Goal: Task Accomplishment & Management: Use online tool/utility

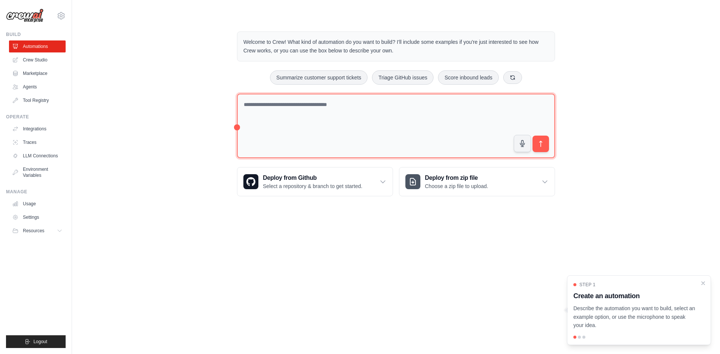
click at [263, 113] on textarea at bounding box center [396, 126] width 318 height 65
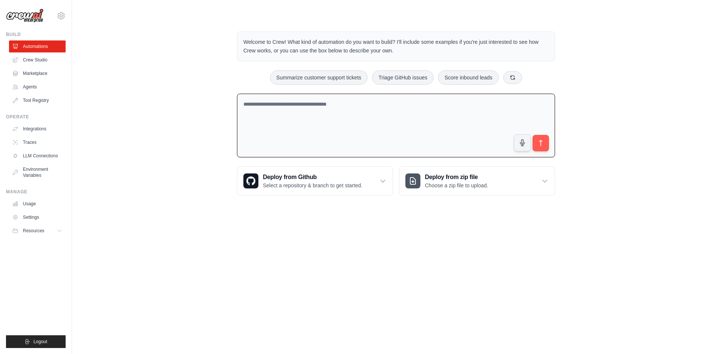
click at [152, 92] on div "Welcome to Crew! What kind of automation do you want to build? I'll include som…" at bounding box center [396, 114] width 624 height 188
click at [43, 60] on link "Crew Studio" at bounding box center [38, 60] width 57 height 12
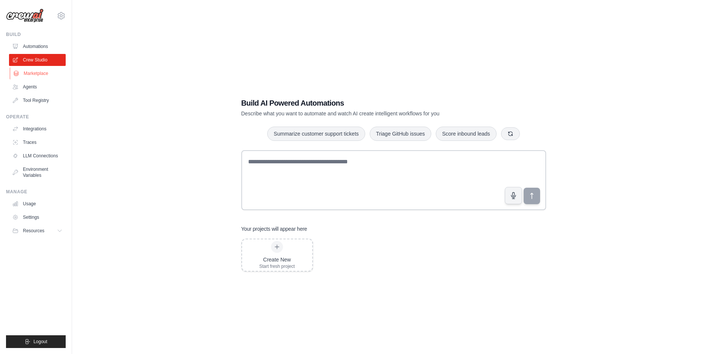
click at [42, 76] on link "Marketplace" at bounding box center [38, 74] width 57 height 12
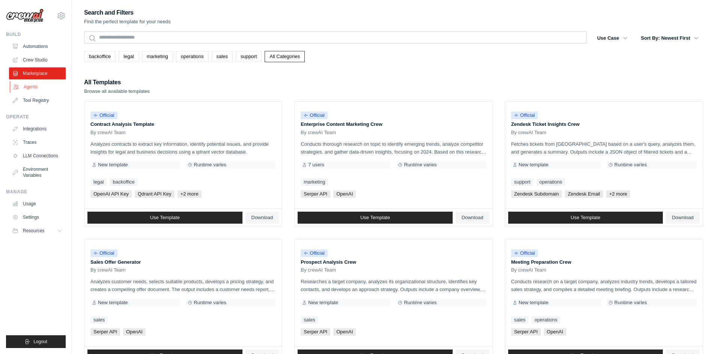
click at [44, 90] on link "Agents" at bounding box center [38, 87] width 57 height 12
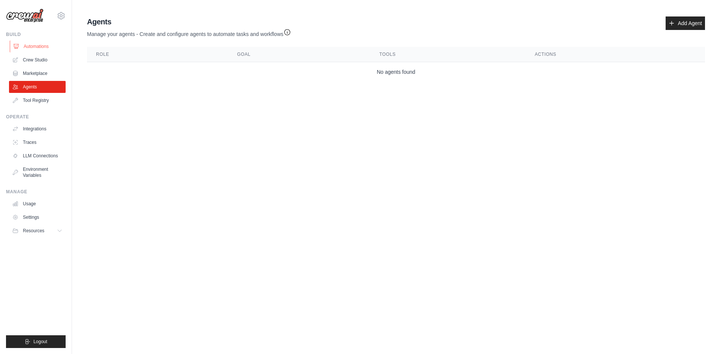
click at [36, 48] on link "Automations" at bounding box center [38, 47] width 57 height 12
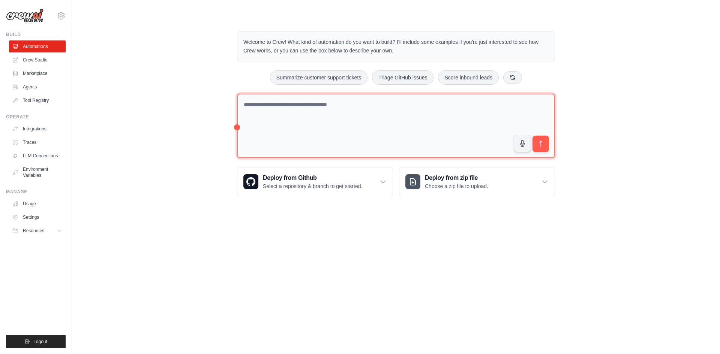
click at [369, 139] on textarea at bounding box center [396, 126] width 318 height 65
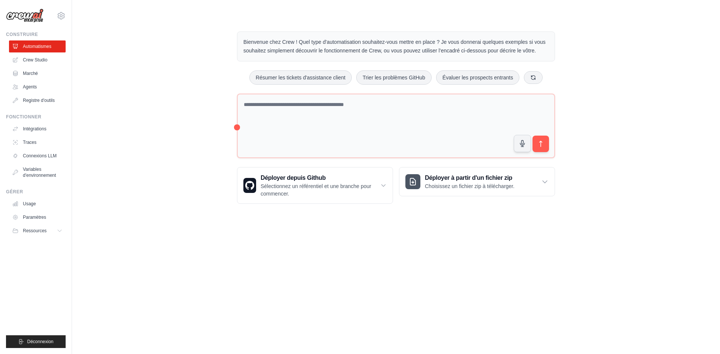
click at [588, 46] on div "Bienvenue chez Crew ! Quel type d'automatisation souhaitez-vous mettre en place…" at bounding box center [396, 118] width 624 height 197
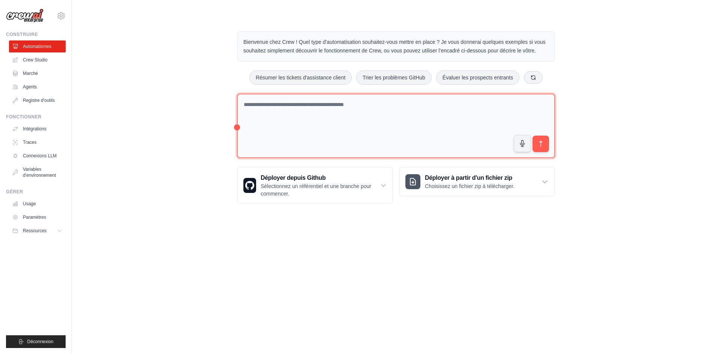
click at [343, 105] on textarea at bounding box center [396, 126] width 318 height 65
click at [424, 117] on textarea at bounding box center [396, 126] width 318 height 65
type textarea "**********"
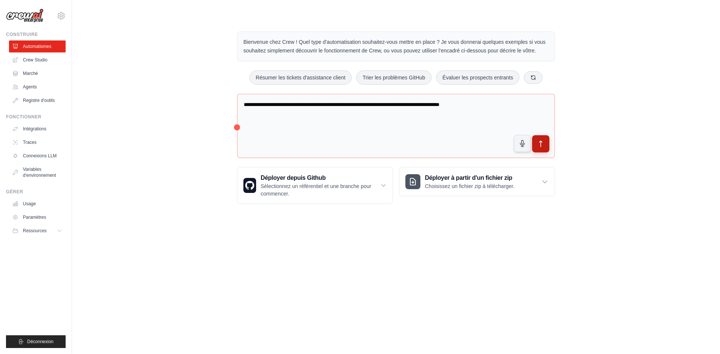
click at [543, 147] on icon "submit" at bounding box center [541, 144] width 8 height 8
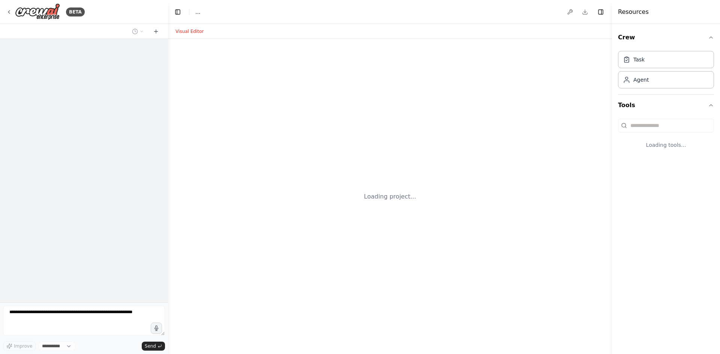
select select "****"
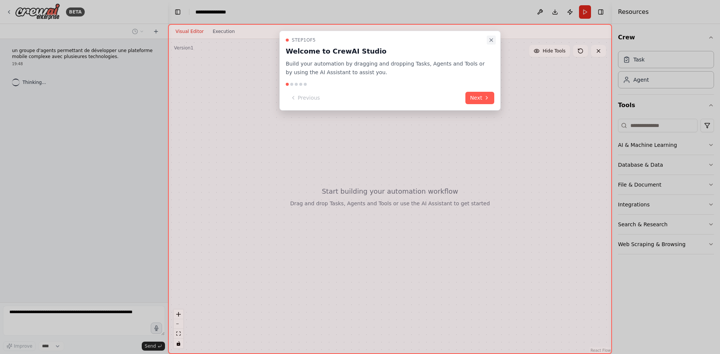
click at [493, 40] on icon "Close walkthrough" at bounding box center [491, 40] width 6 height 6
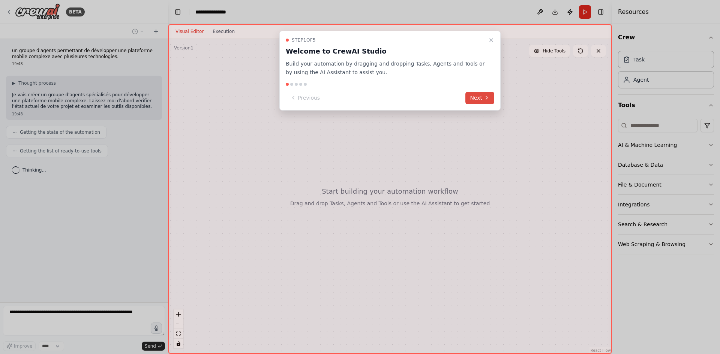
click at [481, 97] on button "Next" at bounding box center [479, 98] width 29 height 12
click at [481, 97] on div at bounding box center [360, 177] width 720 height 354
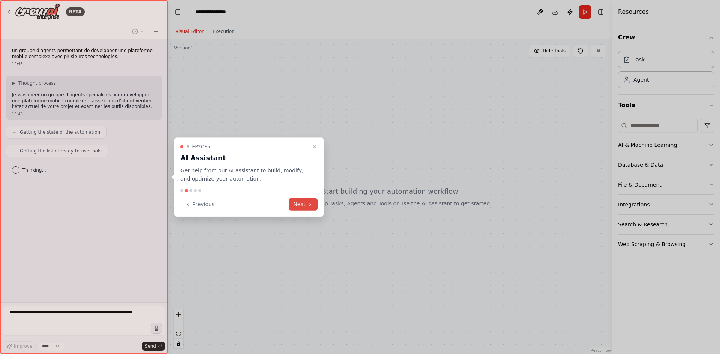
click at [296, 202] on button "Next" at bounding box center [303, 204] width 29 height 12
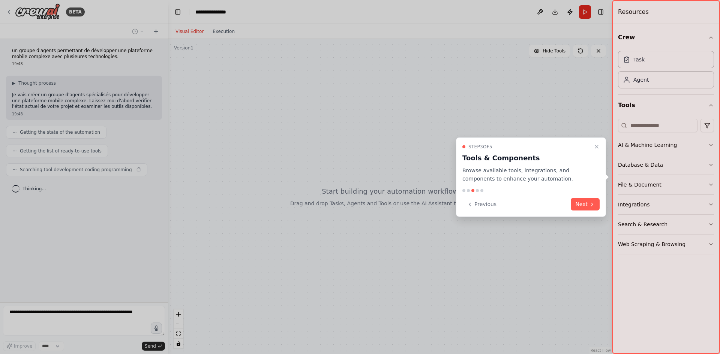
click at [586, 206] on button "Next" at bounding box center [585, 204] width 29 height 12
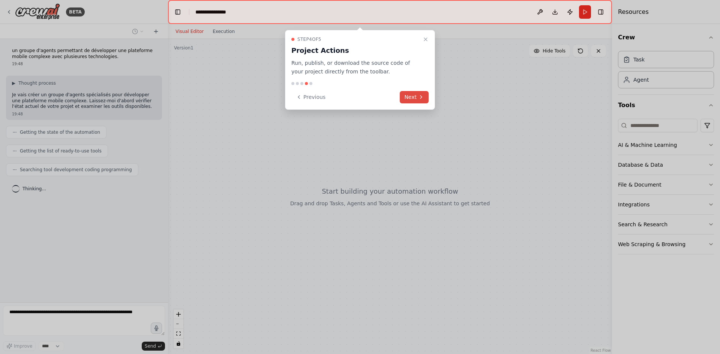
click at [420, 99] on icon at bounding box center [421, 97] width 6 height 6
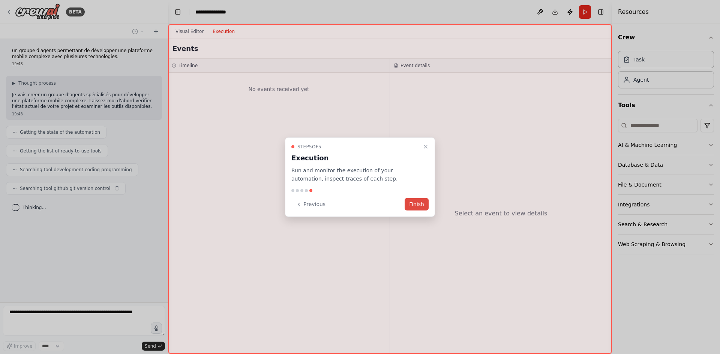
click at [414, 203] on button "Finish" at bounding box center [417, 204] width 24 height 12
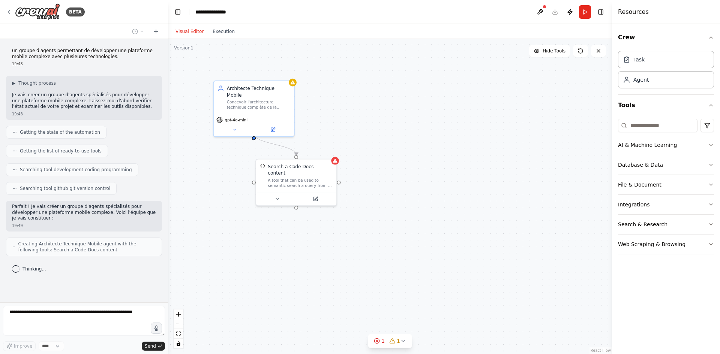
click at [423, 154] on div ".deletable-edge-delete-btn { width: 20px; height: 20px; border: 0px solid #ffff…" at bounding box center [390, 196] width 444 height 315
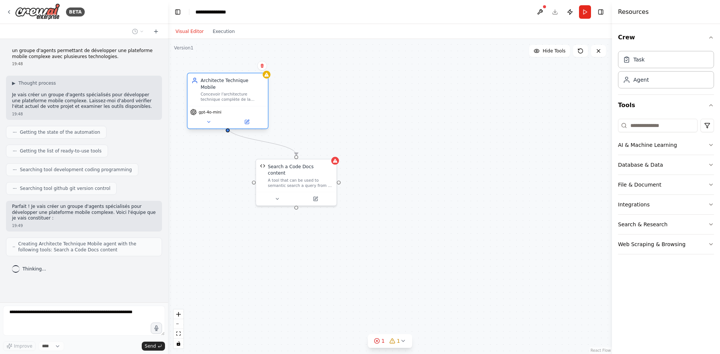
drag, startPoint x: 255, startPoint y: 98, endPoint x: 228, endPoint y: 91, distance: 28.7
click at [228, 92] on div "Concevoir l'architecture technique complète de la plateforme mobile {platform_n…" at bounding box center [232, 97] width 63 height 11
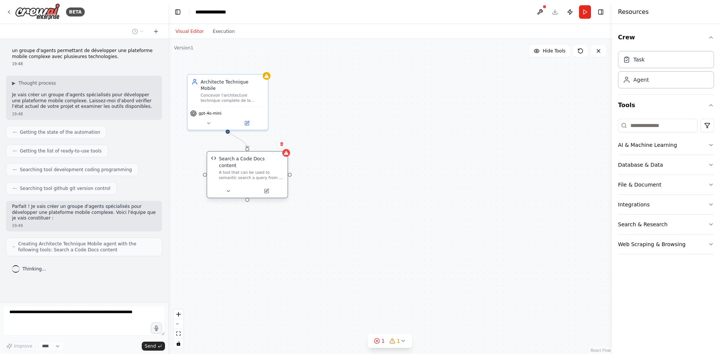
drag, startPoint x: 284, startPoint y: 171, endPoint x: 233, endPoint y: 162, distance: 51.1
click at [233, 170] on div "A tool that can be used to semantic search a query from a Code Docs content." at bounding box center [251, 175] width 65 height 11
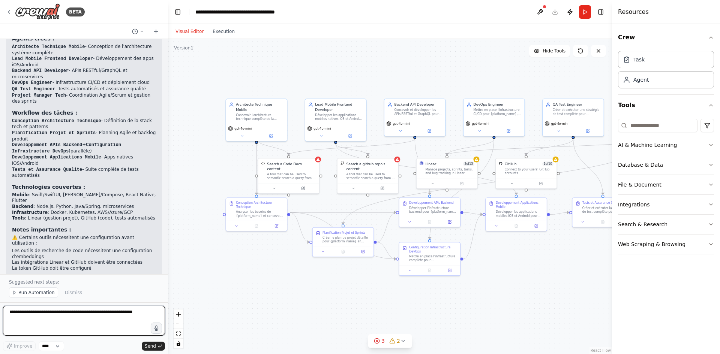
scroll to position [600, 0]
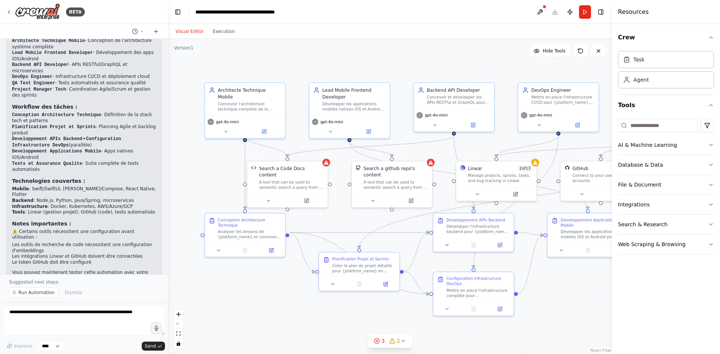
drag, startPoint x: 228, startPoint y: 157, endPoint x: 181, endPoint y: 155, distance: 47.3
click at [193, 159] on div ".deletable-edge-delete-btn { width: 20px; height: 20px; border: 0px solid #ffff…" at bounding box center [390, 196] width 444 height 315
click at [188, 157] on div ".deletable-edge-delete-btn { width: 20px; height: 20px; border: 0px solid #ffff…" at bounding box center [390, 196] width 444 height 315
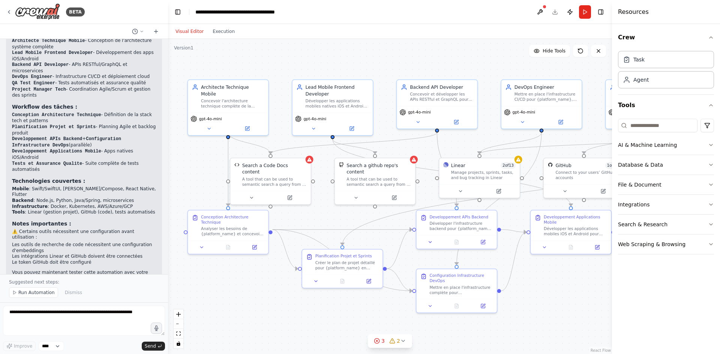
click at [405, 144] on div ".deletable-edge-delete-btn { width: 20px; height: 20px; border: 0px solid #ffff…" at bounding box center [390, 196] width 444 height 315
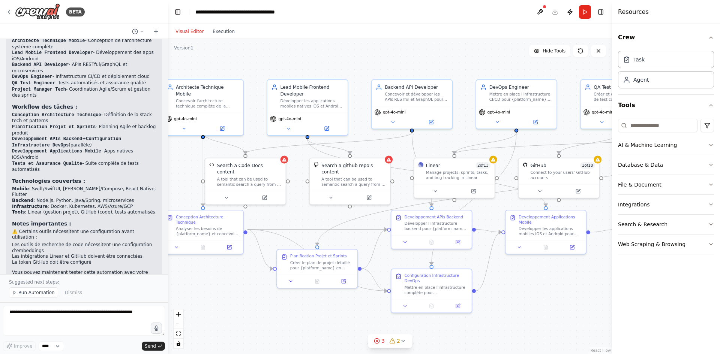
drag, startPoint x: 405, startPoint y: 144, endPoint x: 366, endPoint y: 142, distance: 39.0
click at [368, 143] on div ".deletable-edge-delete-btn { width: 20px; height: 20px; border: 0px solid #ffff…" at bounding box center [390, 196] width 444 height 315
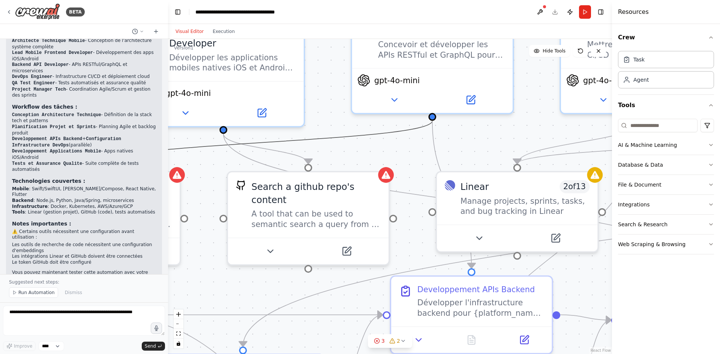
click at [358, 131] on icon "Edge from 014716d0-64af-4500-a55f-dc3ed3da8ad2 to d07e5bda-e43d-4bff-91ac-0e623…" at bounding box center [265, 142] width 333 height 43
click at [377, 143] on div ".deletable-edge-delete-btn { width: 20px; height: 20px; border: 0px solid #ffff…" at bounding box center [390, 196] width 444 height 315
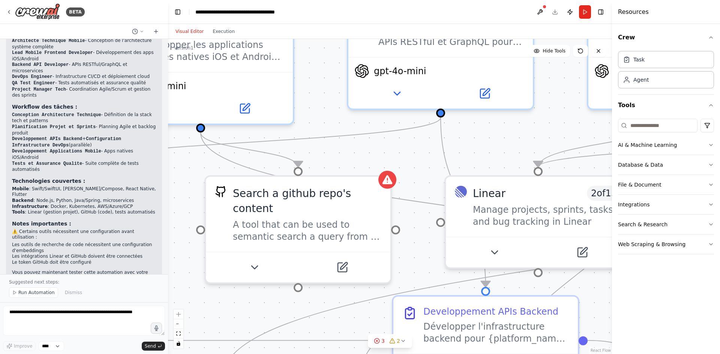
click at [383, 145] on div ".deletable-edge-delete-btn { width: 20px; height: 20px; border: 0px solid #ffff…" at bounding box center [390, 196] width 444 height 315
drag, startPoint x: 383, startPoint y: 145, endPoint x: 343, endPoint y: 140, distance: 40.1
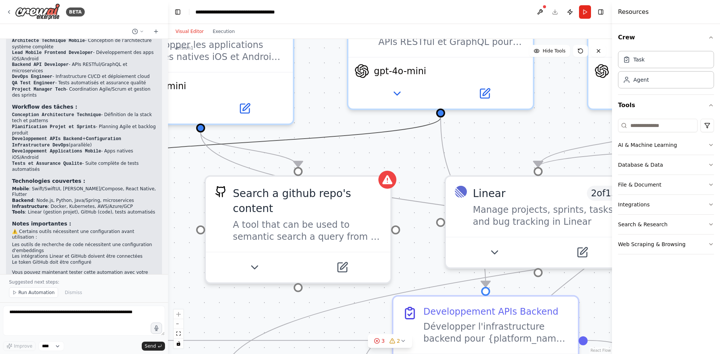
click at [343, 140] on icon "Edge from 014716d0-64af-4500-a55f-dc3ed3da8ad2 to d07e5bda-e43d-4bff-91ac-0e623…" at bounding box center [249, 143] width 383 height 50
click at [371, 140] on icon "Edge from 014716d0-64af-4500-a55f-dc3ed3da8ad2 to d07e5bda-e43d-4bff-91ac-0e623…" at bounding box center [249, 143] width 383 height 50
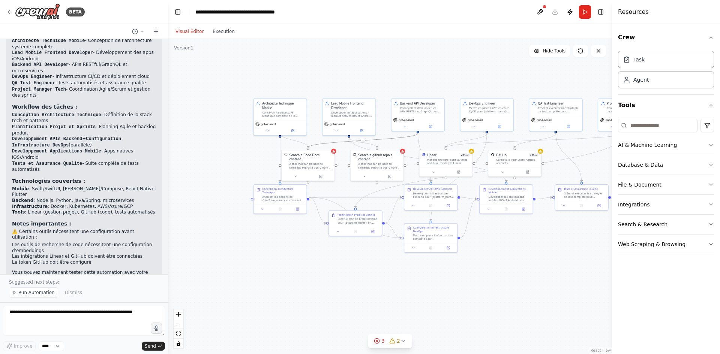
drag, startPoint x: 401, startPoint y: 137, endPoint x: 360, endPoint y: 136, distance: 40.9
click at [360, 136] on div ".deletable-edge-delete-btn { width: 20px; height: 20px; border: 0px solid #ffff…" at bounding box center [390, 196] width 444 height 315
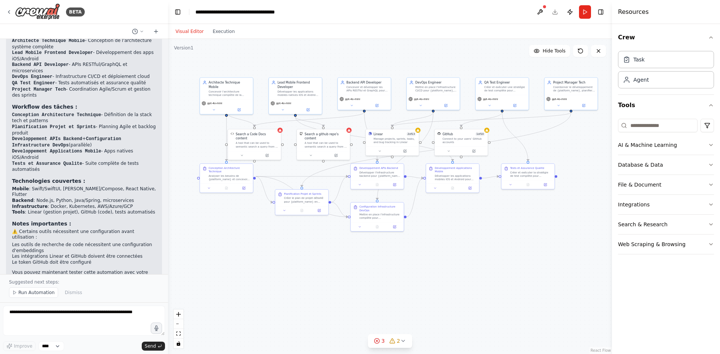
drag, startPoint x: 376, startPoint y: 136, endPoint x: 323, endPoint y: 115, distance: 57.6
click at [323, 115] on div ".deletable-edge-delete-btn { width: 20px; height: 20px; border: 0px solid #ffff…" at bounding box center [390, 196] width 444 height 315
click at [313, 243] on div ".deletable-edge-delete-btn { width: 20px; height: 20px; border: 0px solid #ffff…" at bounding box center [390, 196] width 444 height 315
click at [225, 32] on button "Execution" at bounding box center [223, 31] width 31 height 9
click at [191, 33] on button "Visual Editor" at bounding box center [189, 31] width 37 height 9
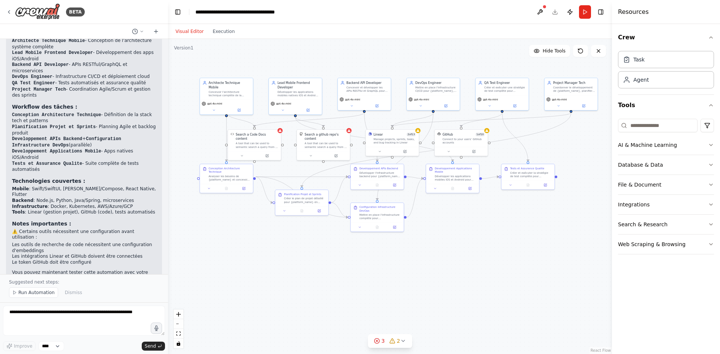
click at [242, 271] on div ".deletable-edge-delete-btn { width: 20px; height: 20px; border: 0px solid #ffff…" at bounding box center [390, 196] width 444 height 315
click at [81, 318] on textarea at bounding box center [84, 321] width 162 height 30
click at [651, 78] on div "Agent" at bounding box center [666, 79] width 96 height 17
click at [656, 76] on div "Agent" at bounding box center [666, 79] width 96 height 17
click at [673, 57] on div "Task" at bounding box center [666, 59] width 96 height 17
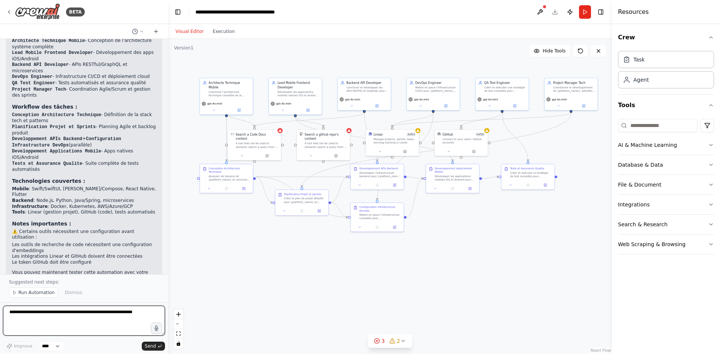
click at [48, 321] on textarea at bounding box center [84, 321] width 162 height 30
type textarea "**********"
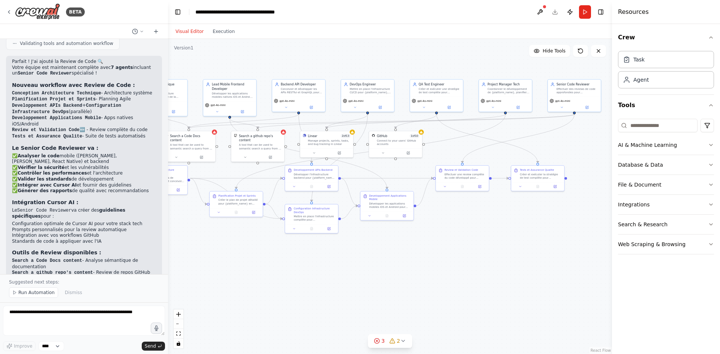
scroll to position [1174, 0]
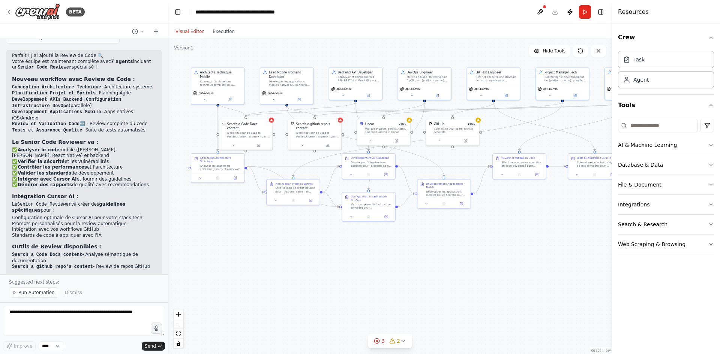
drag, startPoint x: 494, startPoint y: 236, endPoint x: 485, endPoint y: 225, distance: 13.6
click at [485, 225] on div ".deletable-edge-delete-btn { width: 20px; height: 20px; border: 0px solid #ffff…" at bounding box center [390, 196] width 444 height 315
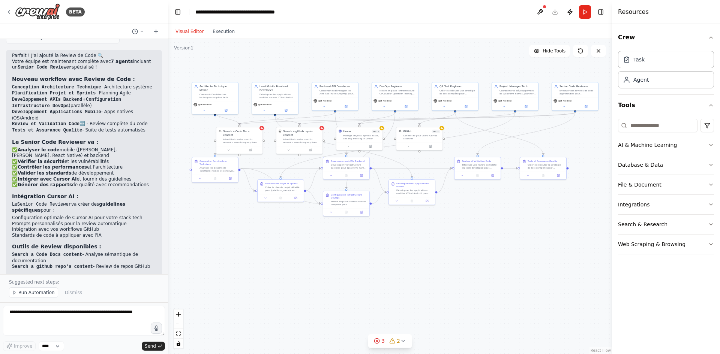
drag, startPoint x: 480, startPoint y: 227, endPoint x: 443, endPoint y: 220, distance: 37.4
click at [443, 220] on div ".deletable-edge-delete-btn { width: 20px; height: 20px; border: 0px solid #ffff…" at bounding box center [390, 196] width 444 height 315
click at [50, 320] on textarea at bounding box center [84, 321] width 162 height 30
type textarea "**********"
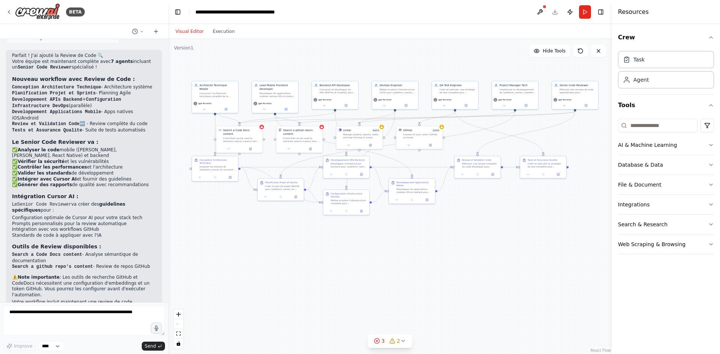
scroll to position [1196, 0]
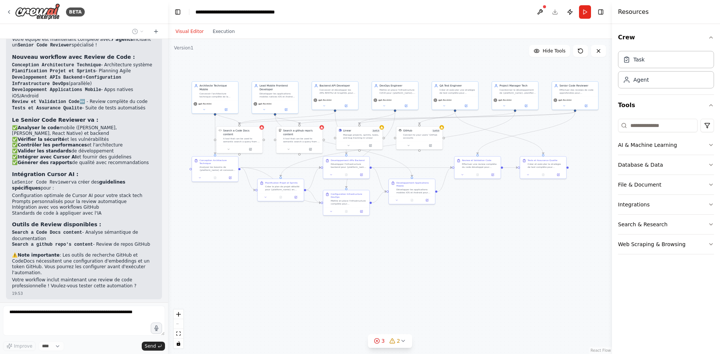
drag, startPoint x: 402, startPoint y: 243, endPoint x: 397, endPoint y: 243, distance: 4.9
click at [397, 243] on div ".deletable-edge-delete-btn { width: 20px; height: 20px; border: 0px solid #ffff…" at bounding box center [390, 196] width 444 height 315
click at [396, 243] on div ".deletable-edge-delete-btn { width: 20px; height: 20px; border: 0px solid #ffff…" at bounding box center [390, 196] width 444 height 315
click at [399, 240] on div ".deletable-edge-delete-btn { width: 20px; height: 20px; border: 0px solid #ffff…" at bounding box center [390, 196] width 444 height 315
click at [402, 237] on div ".deletable-edge-delete-btn { width: 20px; height: 20px; border: 0px solid #ffff…" at bounding box center [390, 196] width 444 height 315
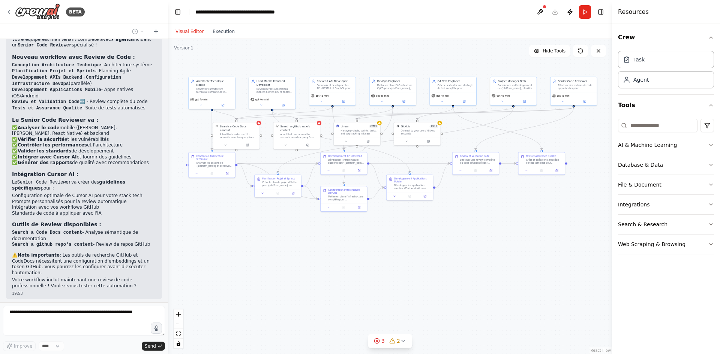
click at [402, 237] on div ".deletable-edge-delete-btn { width: 20px; height: 20px; border: 0px solid #ffff…" at bounding box center [390, 196] width 444 height 315
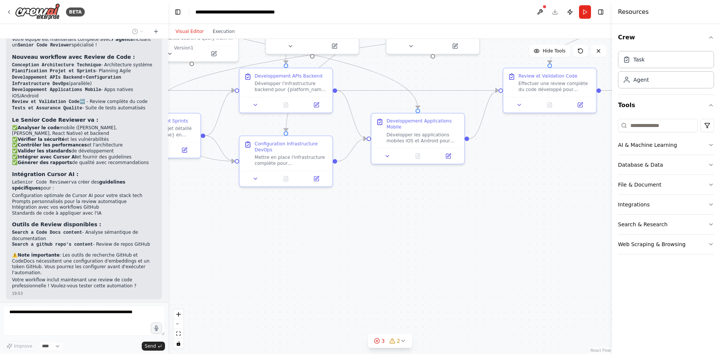
click at [408, 231] on div ".deletable-edge-delete-btn { width: 20px; height: 20px; border: 0px solid #ffff…" at bounding box center [390, 196] width 444 height 315
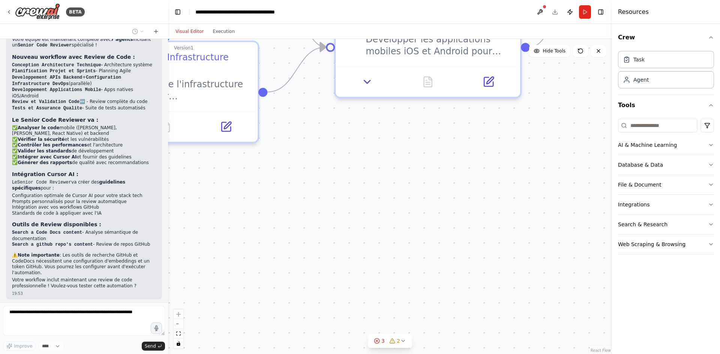
click at [408, 231] on div ".deletable-edge-delete-btn { width: 20px; height: 20px; border: 0px solid #ffff…" at bounding box center [390, 196] width 444 height 315
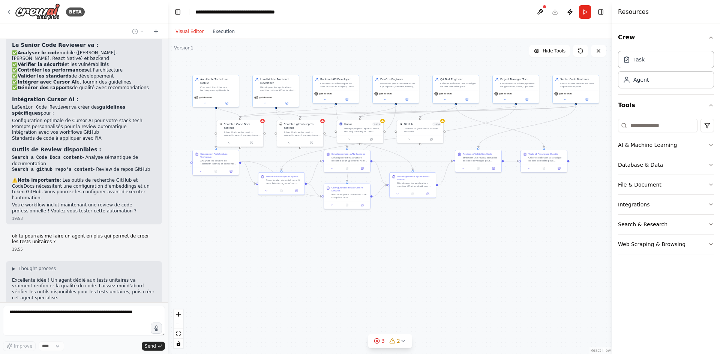
scroll to position [1265, 0]
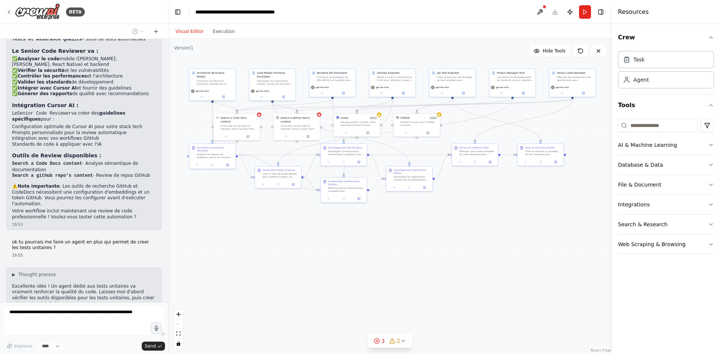
drag, startPoint x: 408, startPoint y: 231, endPoint x: 404, endPoint y: 225, distance: 7.2
click at [404, 225] on div ".deletable-edge-delete-btn { width: 20px; height: 20px; border: 0px solid #ffff…" at bounding box center [390, 196] width 444 height 315
click at [406, 230] on div ".deletable-edge-delete-btn { width: 20px; height: 20px; border: 0px solid #ffff…" at bounding box center [390, 196] width 444 height 315
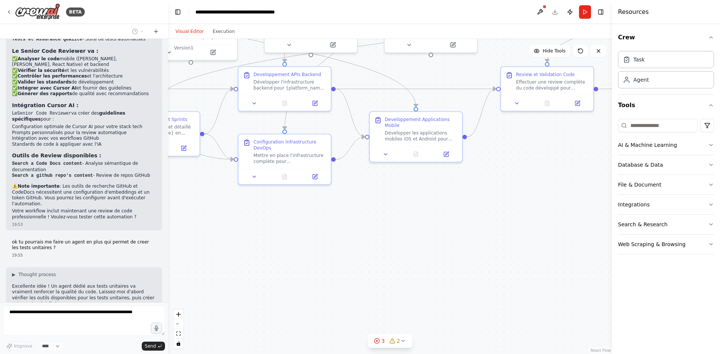
click at [308, 251] on div ".deletable-edge-delete-btn { width: 20px; height: 20px; border: 0px solid #ffff…" at bounding box center [390, 196] width 444 height 315
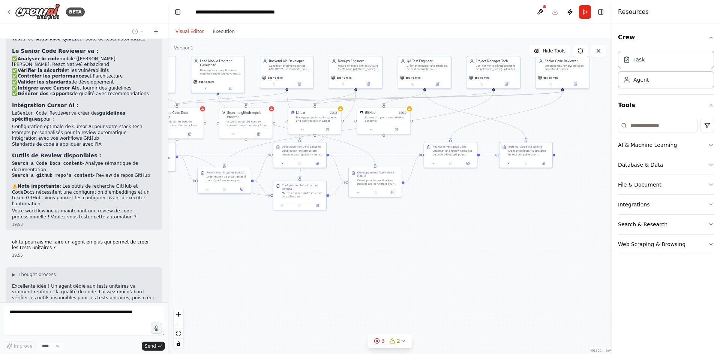
scroll to position [1284, 0]
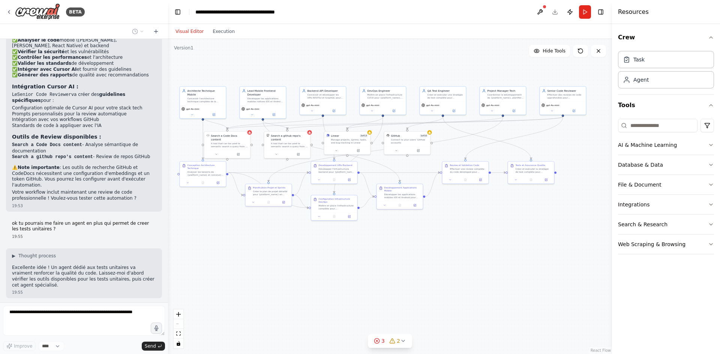
drag, startPoint x: 338, startPoint y: 224, endPoint x: 369, endPoint y: 230, distance: 32.4
click at [369, 230] on div ".deletable-edge-delete-btn { width: 20px; height: 20px; border: 0px solid #ffff…" at bounding box center [390, 196] width 444 height 315
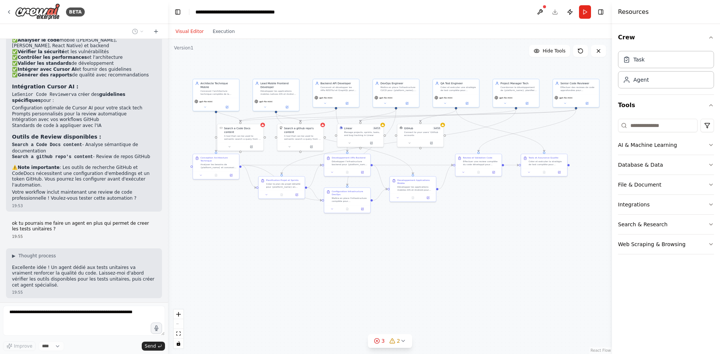
drag, startPoint x: 374, startPoint y: 228, endPoint x: 383, endPoint y: 222, distance: 11.0
click at [383, 222] on div ".deletable-edge-delete-btn { width: 20px; height: 20px; border: 0px solid #ffff…" at bounding box center [390, 196] width 444 height 315
drag, startPoint x: 383, startPoint y: 222, endPoint x: 372, endPoint y: 221, distance: 10.9
click at [372, 221] on div ".deletable-edge-delete-btn { width: 20px; height: 20px; border: 0px solid #ffff…" at bounding box center [390, 196] width 444 height 315
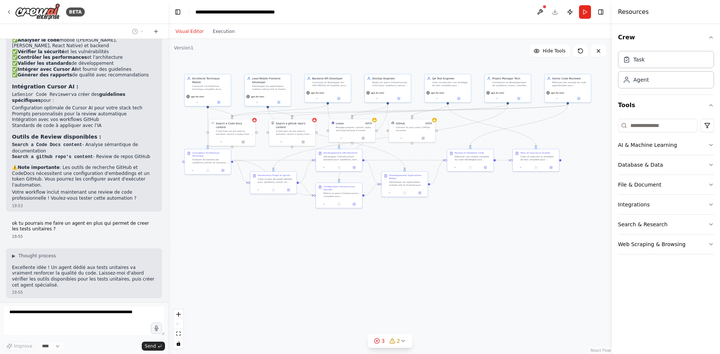
drag, startPoint x: 372, startPoint y: 221, endPoint x: 374, endPoint y: 217, distance: 4.9
click at [374, 217] on div ".deletable-edge-delete-btn { width: 20px; height: 20px; border: 0px solid #ffff…" at bounding box center [390, 196] width 444 height 315
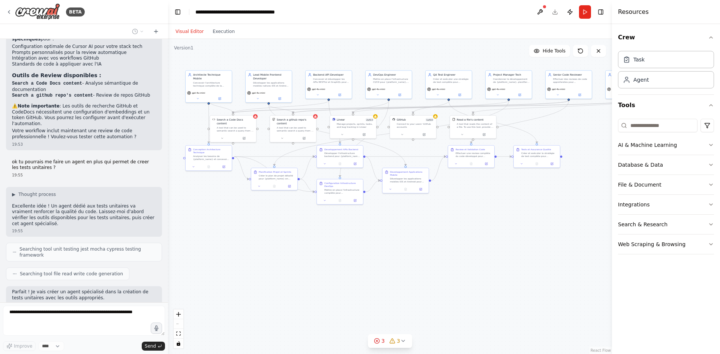
scroll to position [1364, 0]
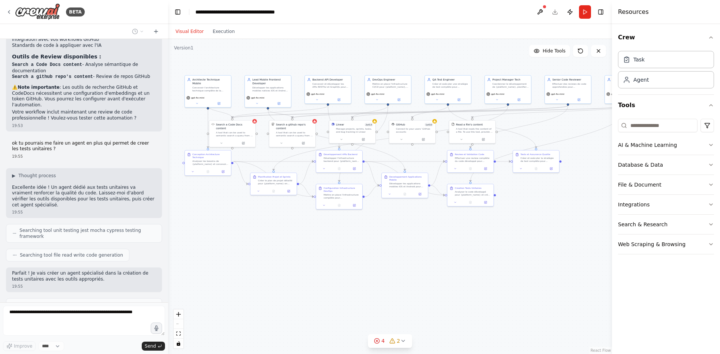
drag, startPoint x: 269, startPoint y: 55, endPoint x: 265, endPoint y: 58, distance: 5.3
click at [265, 58] on div ".deletable-edge-delete-btn { width: 20px; height: 20px; border: 0px solid #ffff…" at bounding box center [390, 196] width 444 height 315
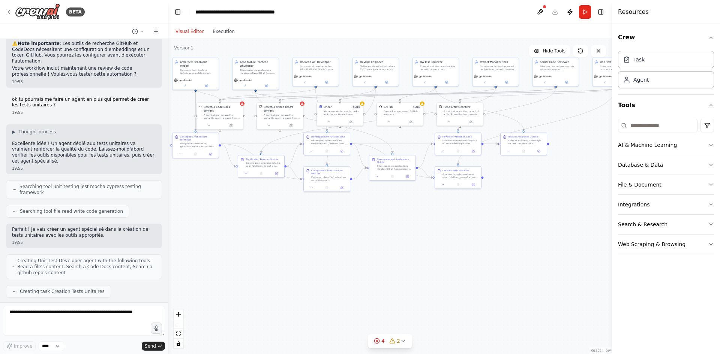
drag, startPoint x: 251, startPoint y: 157, endPoint x: 238, endPoint y: 140, distance: 21.5
click at [238, 140] on div ".deletable-edge-delete-btn { width: 20px; height: 20px; border: 0px solid #ffff…" at bounding box center [390, 196] width 444 height 315
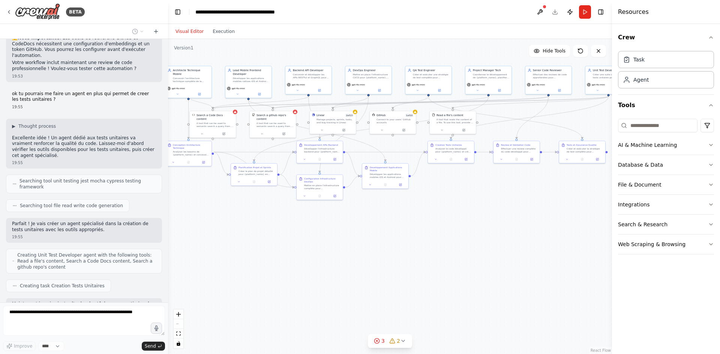
scroll to position [1435, 0]
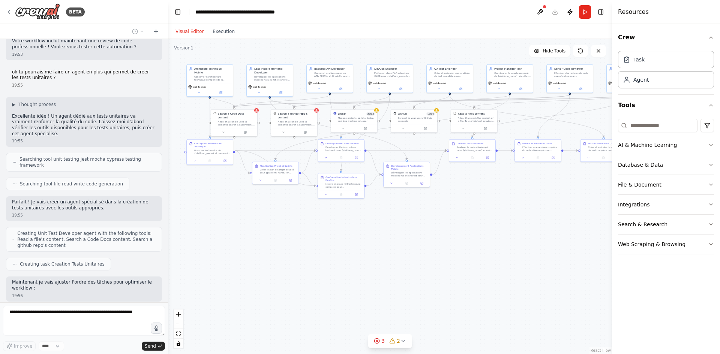
drag, startPoint x: 248, startPoint y: 230, endPoint x: 262, endPoint y: 221, distance: 16.5
click at [262, 221] on div ".deletable-edge-delete-btn { width: 20px; height: 20px; border: 0px solid #ffff…" at bounding box center [390, 196] width 444 height 315
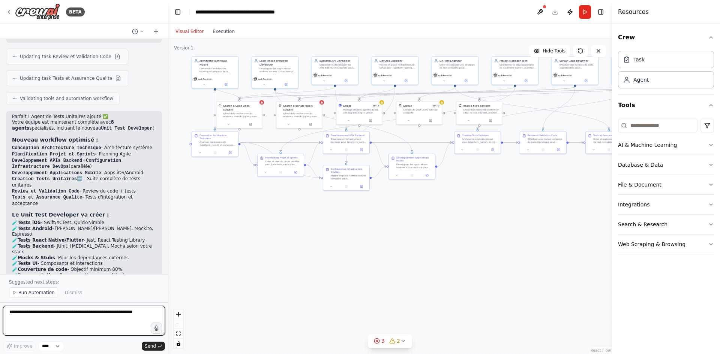
scroll to position [1722, 0]
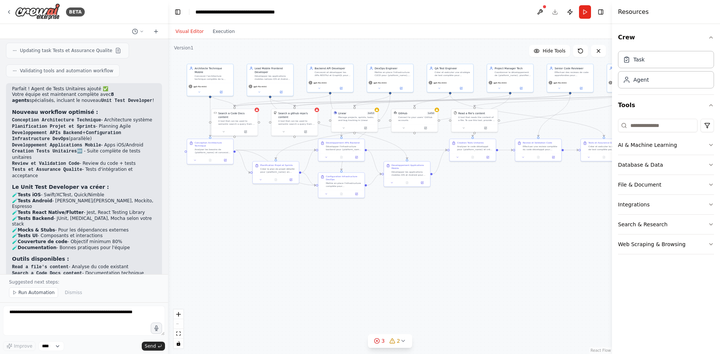
drag, startPoint x: 300, startPoint y: 204, endPoint x: 296, endPoint y: 212, distance: 8.9
click at [296, 212] on div ".deletable-edge-delete-btn { width: 20px; height: 20px; border: 0px solid #ffff…" at bounding box center [390, 196] width 444 height 315
drag, startPoint x: 296, startPoint y: 212, endPoint x: 284, endPoint y: 212, distance: 12.0
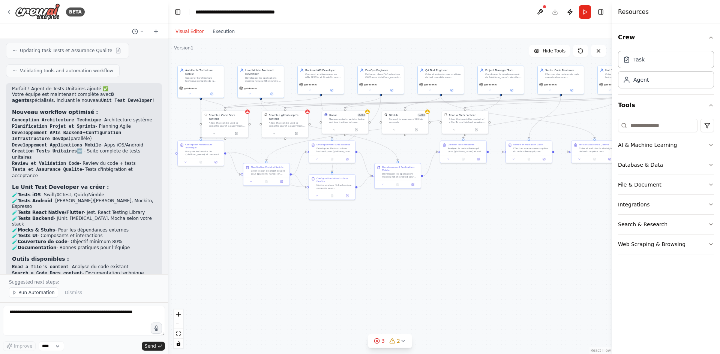
click at [285, 213] on div ".deletable-edge-delete-btn { width: 20px; height: 20px; border: 0px solid #ffff…" at bounding box center [390, 196] width 444 height 315
click at [284, 212] on div ".deletable-edge-delete-btn { width: 20px; height: 20px; border: 0px solid #ffff…" at bounding box center [390, 196] width 444 height 315
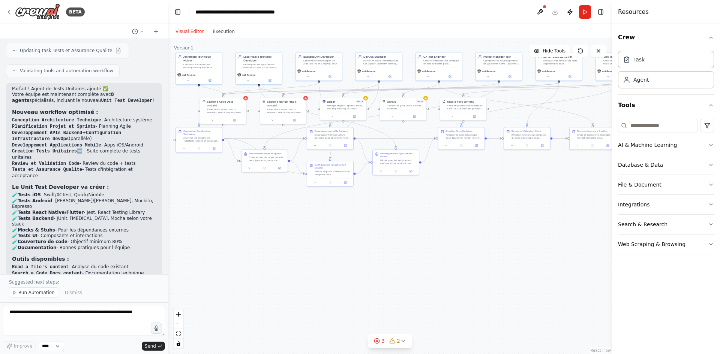
drag, startPoint x: 282, startPoint y: 208, endPoint x: 282, endPoint y: 196, distance: 11.7
click at [282, 196] on div ".deletable-edge-delete-btn { width: 20px; height: 20px; border: 0px solid #ffff…" at bounding box center [390, 196] width 444 height 315
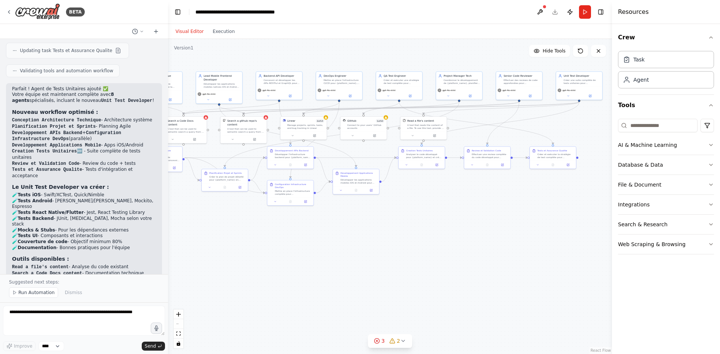
drag, startPoint x: 408, startPoint y: 200, endPoint x: 368, endPoint y: 219, distance: 44.5
click at [368, 219] on div ".deletable-edge-delete-btn { width: 20px; height: 20px; border: 0px solid #ffff…" at bounding box center [390, 196] width 444 height 315
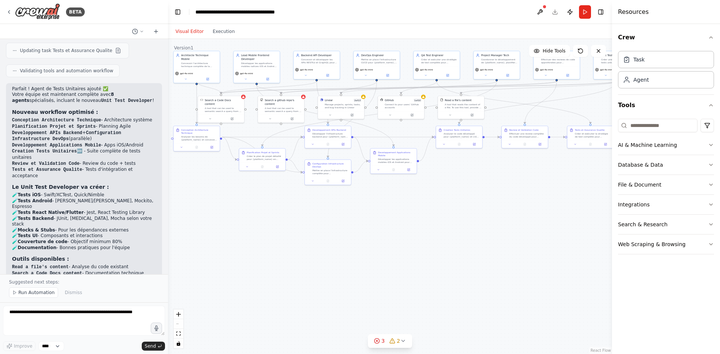
drag, startPoint x: 368, startPoint y: 219, endPoint x: 405, endPoint y: 198, distance: 42.8
click at [405, 198] on div ".deletable-edge-delete-btn { width: 20px; height: 20px; border: 0px solid #ffff…" at bounding box center [390, 196] width 444 height 315
drag, startPoint x: 405, startPoint y: 198, endPoint x: 383, endPoint y: 201, distance: 22.2
click at [387, 201] on div ".deletable-edge-delete-btn { width: 20px; height: 20px; border: 0px solid #ffff…" at bounding box center [390, 196] width 444 height 315
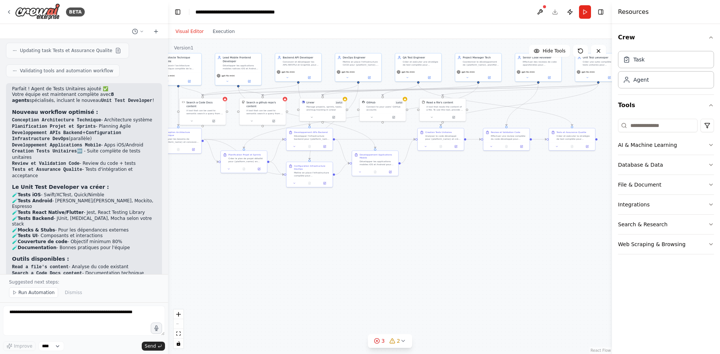
drag, startPoint x: 383, startPoint y: 201, endPoint x: 379, endPoint y: 201, distance: 4.2
click at [379, 201] on div ".deletable-edge-delete-btn { width: 20px; height: 20px; border: 0px solid #ffff…" at bounding box center [390, 196] width 444 height 315
drag, startPoint x: 385, startPoint y: 194, endPoint x: 417, endPoint y: 210, distance: 35.9
click at [417, 210] on div ".deletable-edge-delete-btn { width: 20px; height: 20px; border: 0px solid #ffff…" at bounding box center [390, 196] width 444 height 315
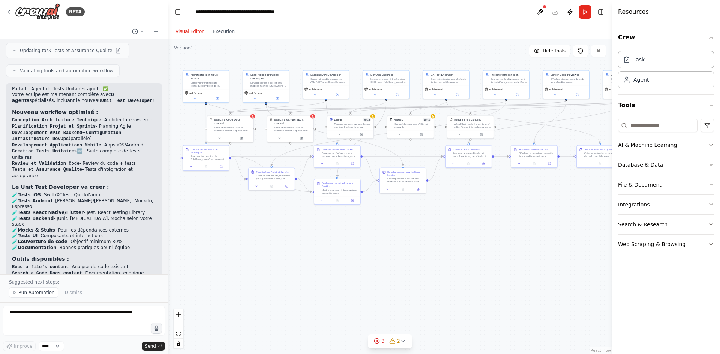
click at [417, 210] on div ".deletable-edge-delete-btn { width: 20px; height: 20px; border: 0px solid #ffff…" at bounding box center [390, 196] width 444 height 315
click at [269, 250] on div ".deletable-edge-delete-btn { width: 20px; height: 20px; border: 0px solid #ffff…" at bounding box center [390, 196] width 444 height 315
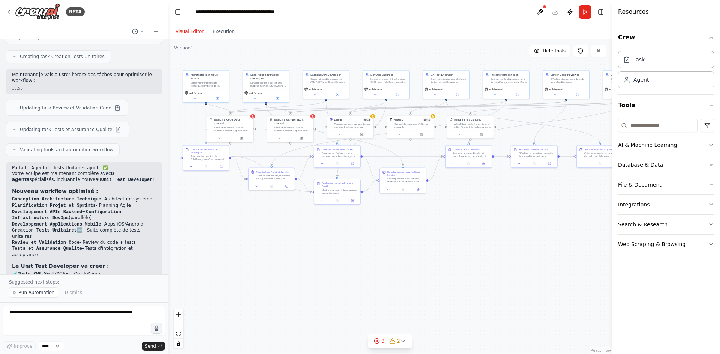
scroll to position [1610, 0]
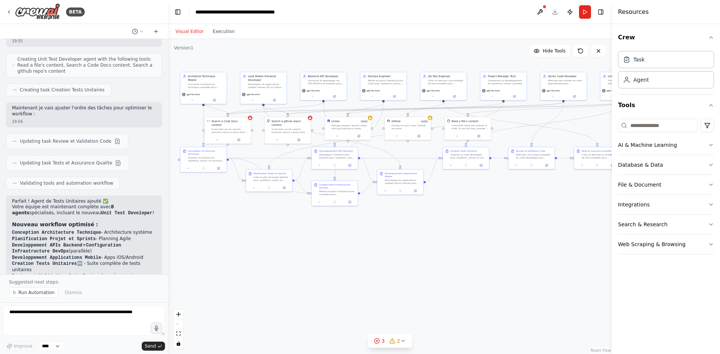
drag, startPoint x: 496, startPoint y: 192, endPoint x: 379, endPoint y: 201, distance: 117.1
click at [393, 204] on div ".deletable-edge-delete-btn { width: 20px; height: 20px; border: 0px solid #ffff…" at bounding box center [390, 196] width 444 height 315
drag, startPoint x: 378, startPoint y: 201, endPoint x: 357, endPoint y: 197, distance: 21.1
click at [364, 198] on div ".deletable-edge-delete-btn { width: 20px; height: 20px; border: 0px solid #ffff…" at bounding box center [390, 196] width 444 height 315
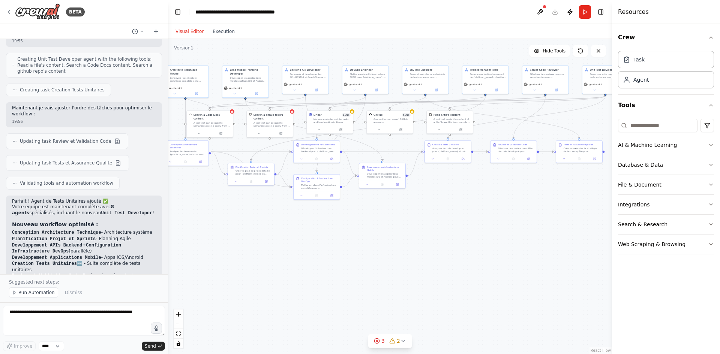
drag, startPoint x: 357, startPoint y: 197, endPoint x: 362, endPoint y: 195, distance: 5.2
click at [362, 196] on div ".deletable-edge-delete-btn { width: 20px; height: 20px; border: 0px solid #ffff…" at bounding box center [390, 196] width 444 height 315
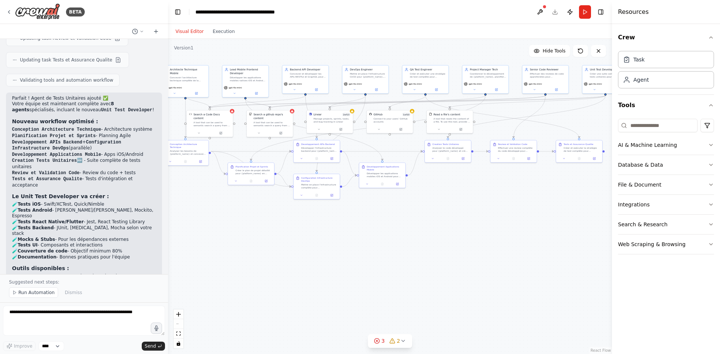
scroll to position [1722, 0]
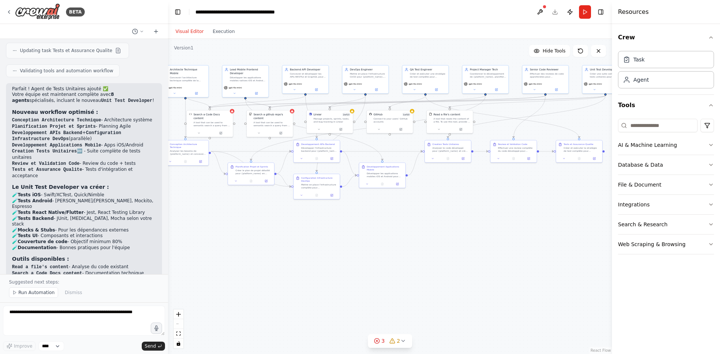
click at [182, 210] on div ".deletable-edge-delete-btn { width: 20px; height: 20px; border: 0px solid #ffff…" at bounding box center [390, 196] width 444 height 315
click at [135, 297] on p "✅ Tests créés en parallèle du développement ✅ Review incluant les tests pour va…" at bounding box center [84, 308] width 144 height 23
click at [59, 317] on textarea at bounding box center [84, 321] width 162 height 30
type textarea "**********"
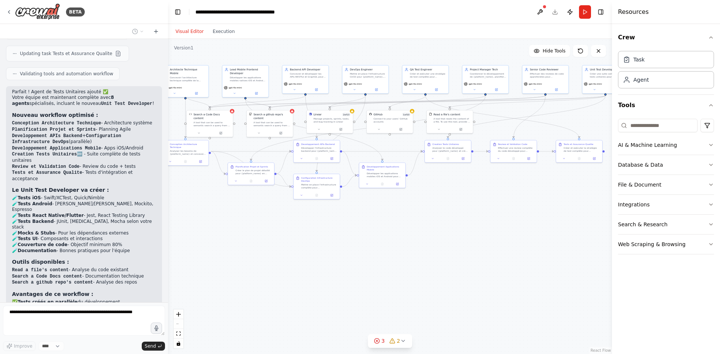
scroll to position [1739, 0]
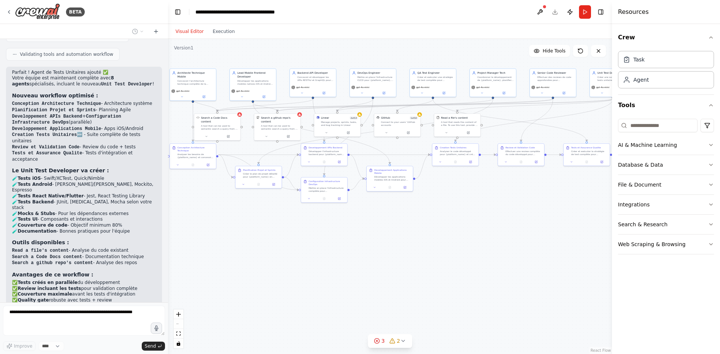
drag, startPoint x: 213, startPoint y: 188, endPoint x: 226, endPoint y: 189, distance: 12.8
click at [226, 189] on div ".deletable-edge-delete-btn { width: 20px; height: 20px; border: 0px solid #ffff…" at bounding box center [390, 196] width 444 height 315
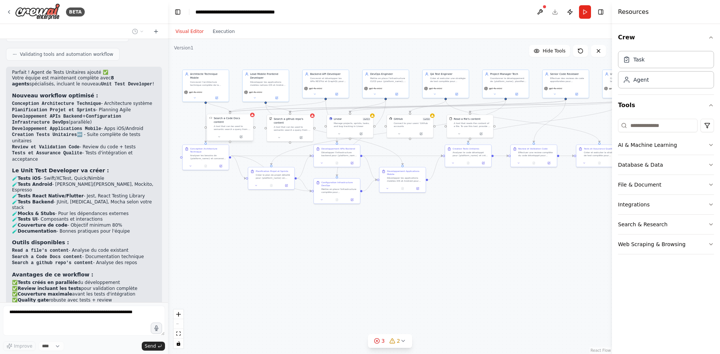
click at [250, 125] on div "A tool that can be used to semantic search a query from a Code Docs content." at bounding box center [232, 128] width 37 height 6
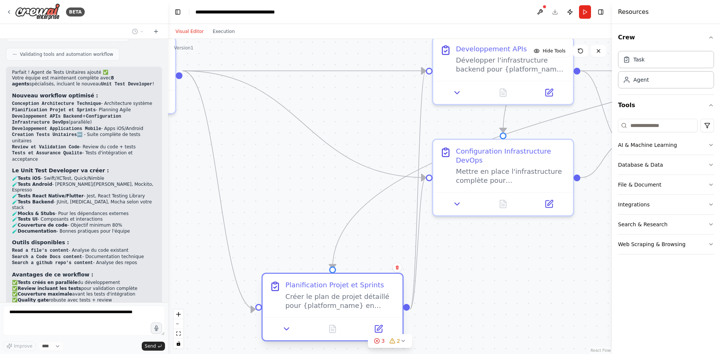
drag, startPoint x: 249, startPoint y: 117, endPoint x: 273, endPoint y: 269, distance: 154.6
click at [273, 269] on div ".deletable-edge-delete-btn { width: 20px; height: 20px; border: 0px solid #ffff…" at bounding box center [390, 196] width 444 height 315
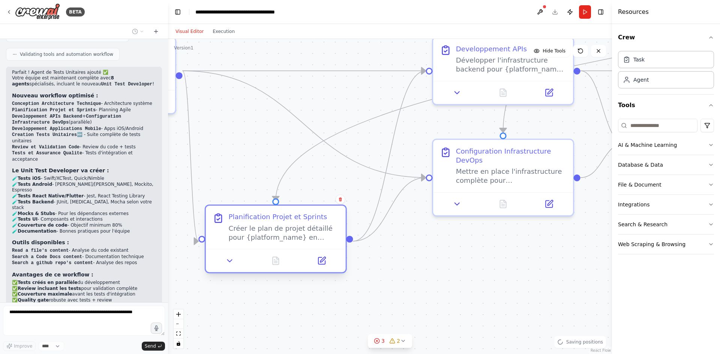
drag, startPoint x: 308, startPoint y: 289, endPoint x: 259, endPoint y: 196, distance: 104.9
click at [256, 213] on div "Planification Projet et Sprints Créer le plan de projet détaillé pour {platform…" at bounding box center [283, 228] width 110 height 30
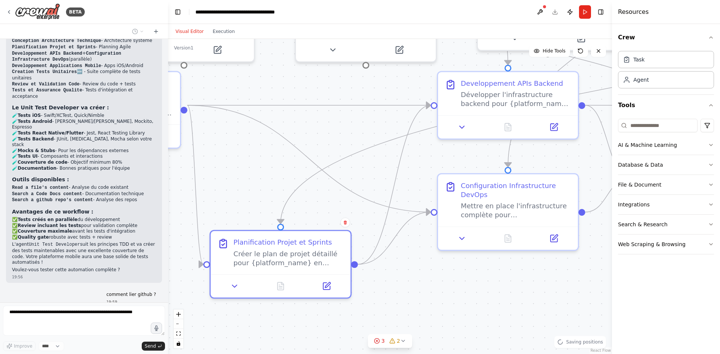
scroll to position [1802, 0]
drag, startPoint x: 283, startPoint y: 138, endPoint x: 288, endPoint y: 173, distance: 35.2
click at [288, 173] on div ".deletable-edge-delete-btn { width: 20px; height: 20px; border: 0px solid #ffff…" at bounding box center [390, 196] width 444 height 315
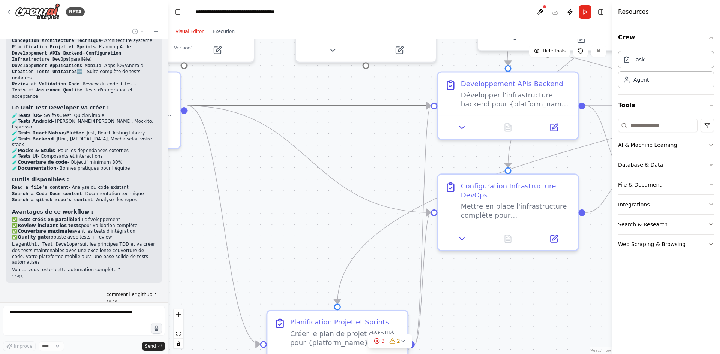
drag, startPoint x: 266, startPoint y: 106, endPoint x: 279, endPoint y: 189, distance: 84.3
click at [281, 191] on div ".deletable-edge-delete-btn { width: 20px; height: 20px; border: 0px solid #ffff…" at bounding box center [390, 196] width 444 height 315
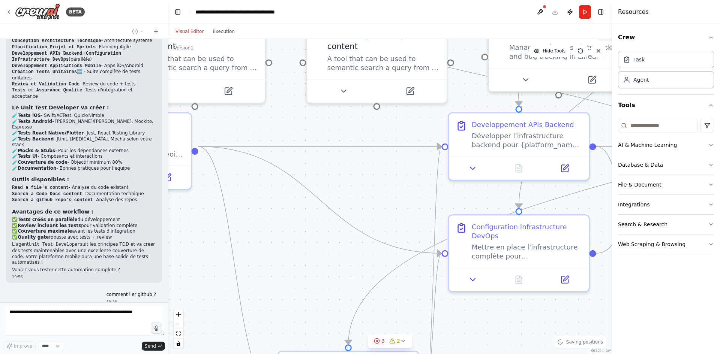
drag, startPoint x: 261, startPoint y: 158, endPoint x: 275, endPoint y: 206, distance: 49.8
click at [276, 207] on div ".deletable-edge-delete-btn { width: 20px; height: 20px; border: 0px solid #ffff…" at bounding box center [390, 196] width 444 height 315
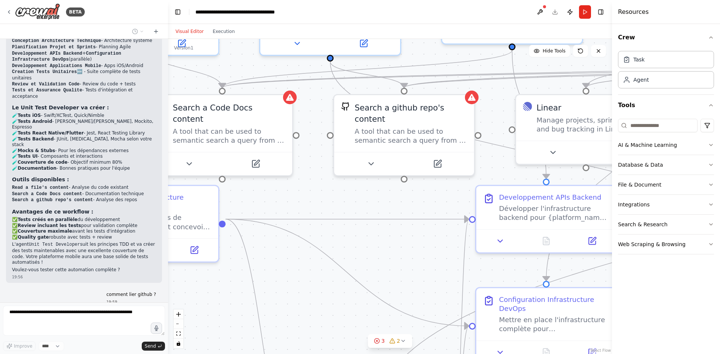
drag, startPoint x: 274, startPoint y: 113, endPoint x: 300, endPoint y: 189, distance: 81.1
click at [300, 189] on div ".deletable-edge-delete-btn { width: 20px; height: 20px; border: 0px solid #ffff…" at bounding box center [390, 196] width 444 height 315
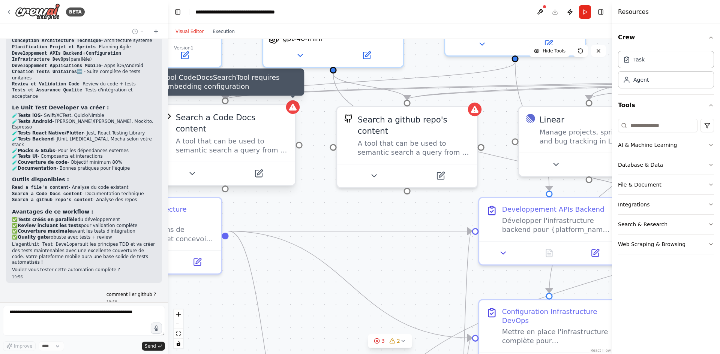
click at [299, 110] on div at bounding box center [293, 108] width 14 height 14
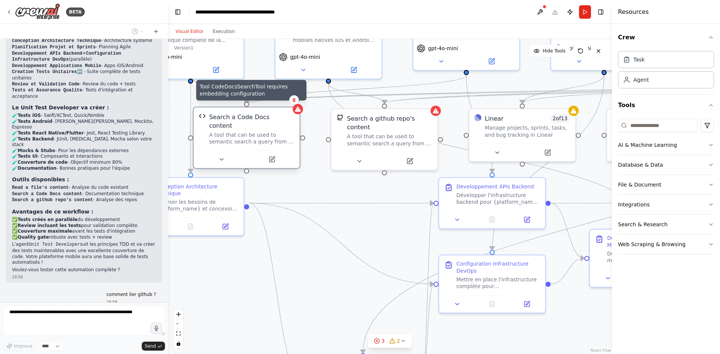
click at [300, 111] on icon at bounding box center [298, 109] width 6 height 5
click at [296, 114] on div "Search a Code Docs content A tool that can be used to semantic search a query f…" at bounding box center [247, 129] width 106 height 43
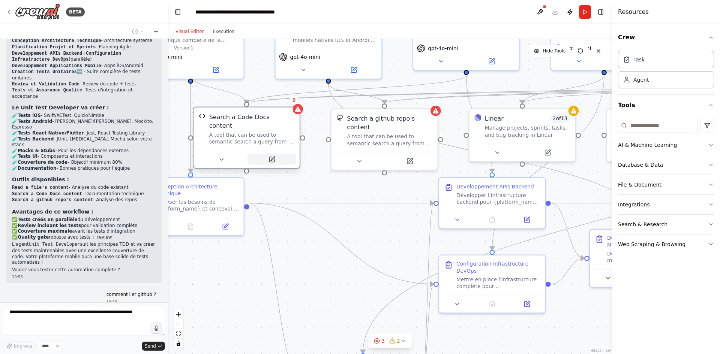
click at [279, 155] on button at bounding box center [272, 160] width 49 height 11
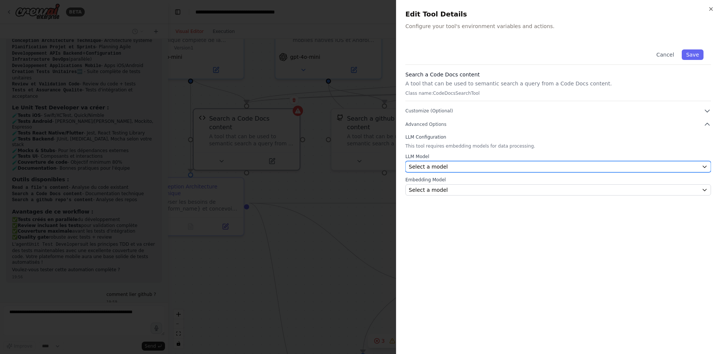
click at [450, 166] on div "Select a model" at bounding box center [554, 167] width 290 height 8
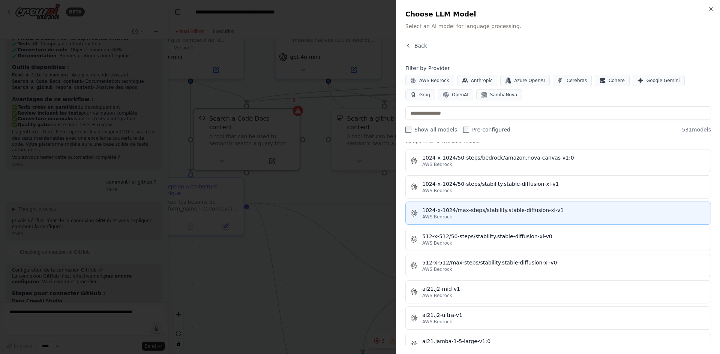
scroll to position [150, 0]
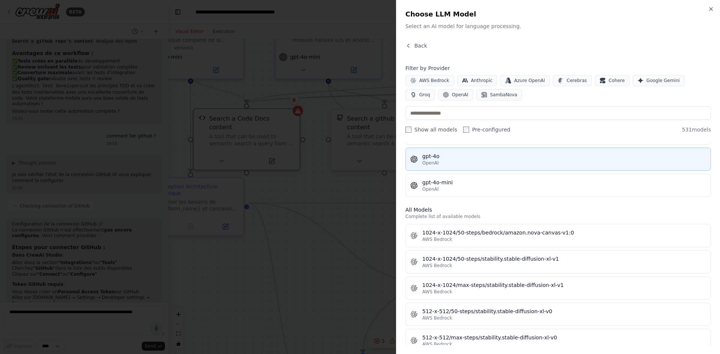
click at [454, 164] on div "OpenAI" at bounding box center [564, 163] width 284 height 6
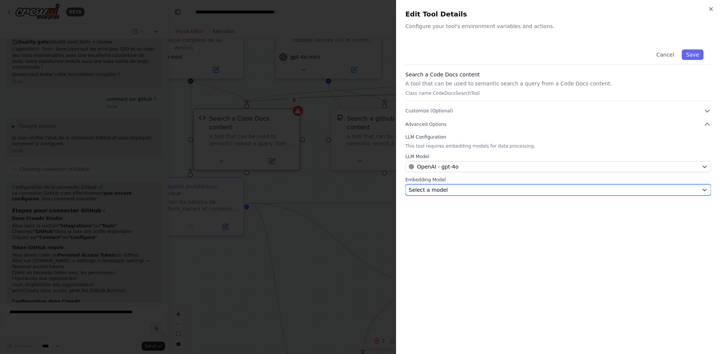
click at [467, 189] on div "Select a model" at bounding box center [554, 190] width 290 height 8
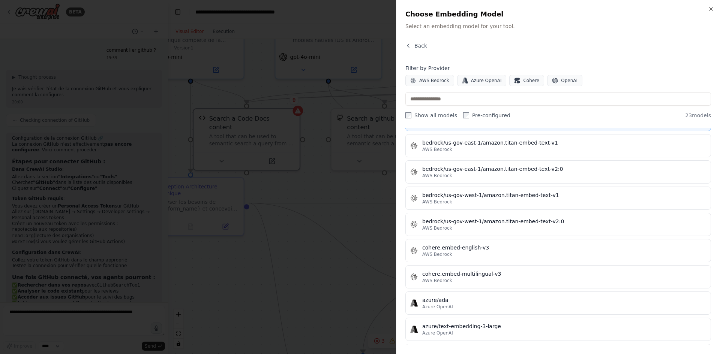
scroll to position [113, 0]
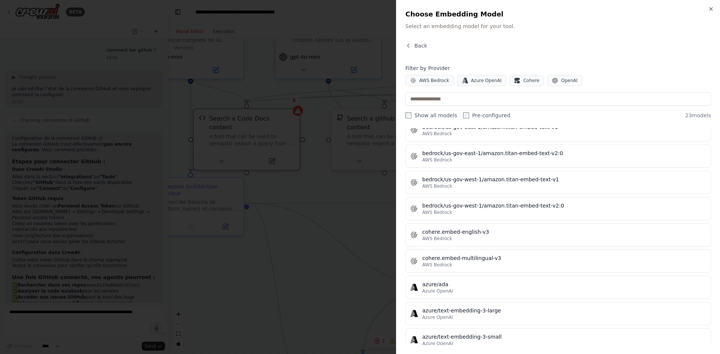
click at [535, 107] on div "Filter by Provider AWS Bedrock Azure OpenAI Cohere OpenAI Show all models Pre-c…" at bounding box center [558, 92] width 306 height 55
click at [535, 113] on div "Show all models Pre-configured 23 models" at bounding box center [558, 116] width 306 height 8
click at [622, 87] on div "Filter by Provider AWS Bedrock Azure OpenAI Cohere OpenAI Show all models Pre-c…" at bounding box center [558, 92] width 306 height 55
click at [438, 82] on span "AWS Bedrock" at bounding box center [434, 81] width 30 height 6
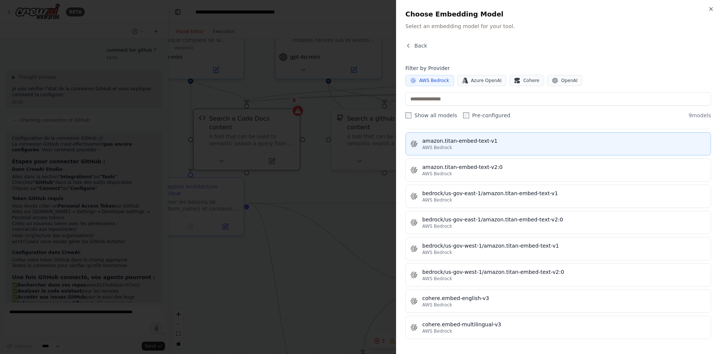
click at [483, 142] on div "amazon.titan-embed-text-v1" at bounding box center [564, 141] width 284 height 8
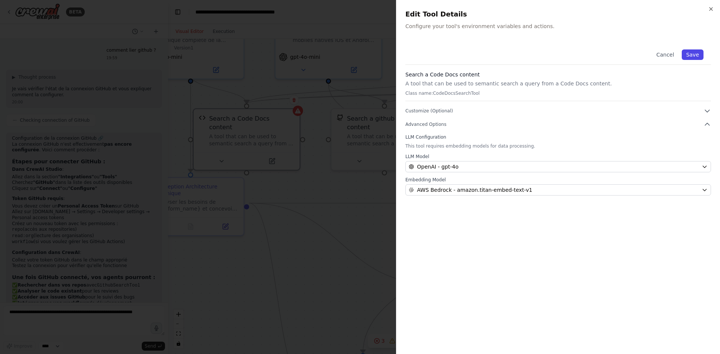
click at [690, 54] on button "Save" at bounding box center [693, 55] width 22 height 11
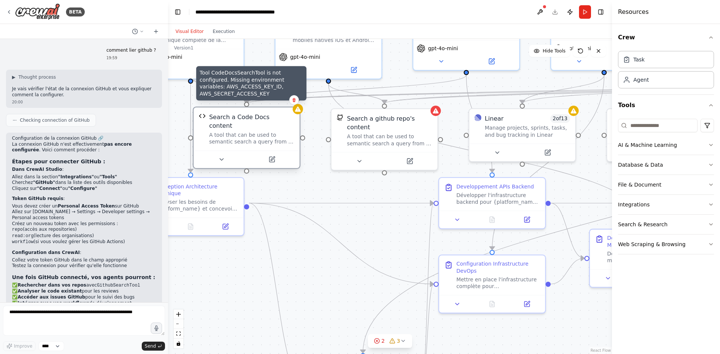
click at [299, 114] on div "Tool CodeDocsSearchTool is not configured. Missing environment variables: AWS_A…" at bounding box center [247, 138] width 108 height 63
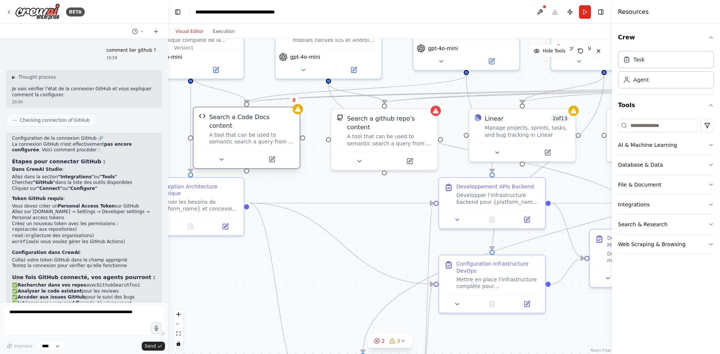
click at [290, 132] on div "A tool that can be used to semantic search a query from a Code Docs content." at bounding box center [251, 139] width 85 height 14
click at [276, 156] on button at bounding box center [272, 160] width 49 height 11
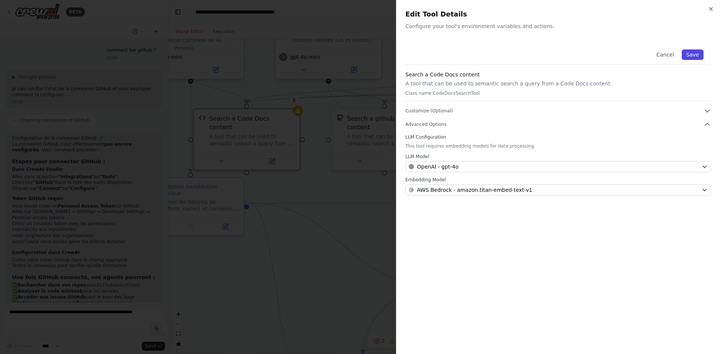
click at [693, 54] on button "Save" at bounding box center [693, 55] width 22 height 11
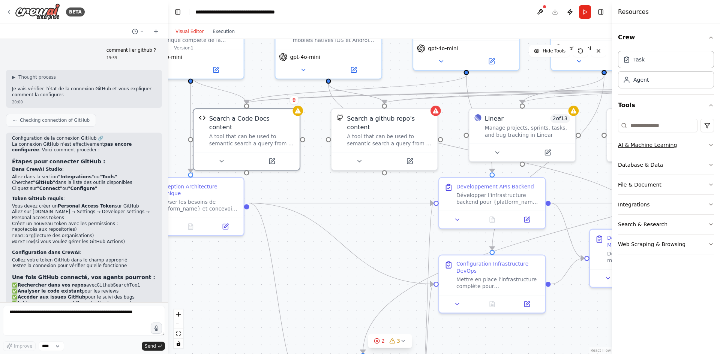
click at [673, 149] on button "AI & Machine Learning" at bounding box center [666, 145] width 96 height 20
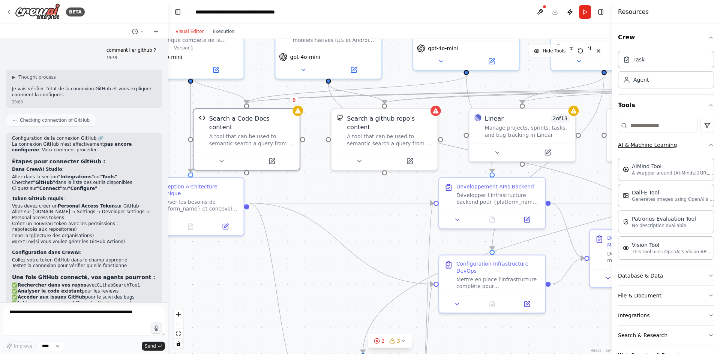
click at [655, 147] on button "AI & Machine Learning" at bounding box center [666, 145] width 96 height 20
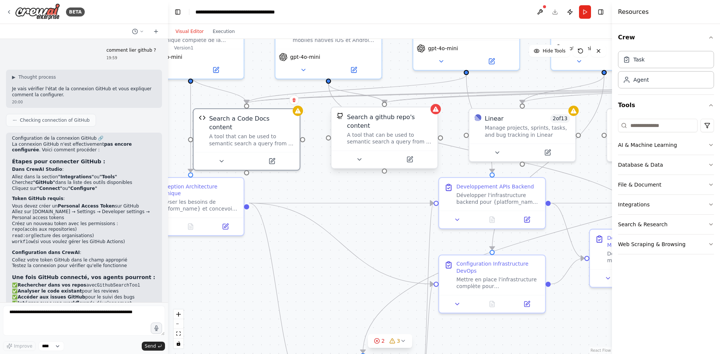
click at [388, 138] on div "Search a github repo's content A tool that can be used to semantic search a que…" at bounding box center [385, 129] width 106 height 43
click at [434, 114] on div at bounding box center [436, 109] width 11 height 11
click at [437, 113] on div at bounding box center [436, 109] width 11 height 11
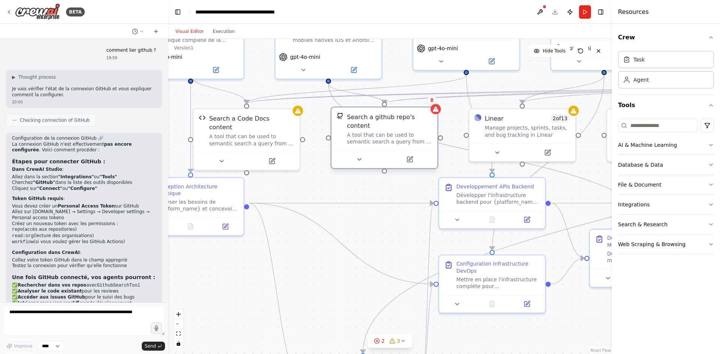
click at [415, 132] on div "A tool that can be used to semantic search a query from a github repo's content…" at bounding box center [389, 139] width 85 height 14
click at [417, 155] on button at bounding box center [409, 160] width 49 height 11
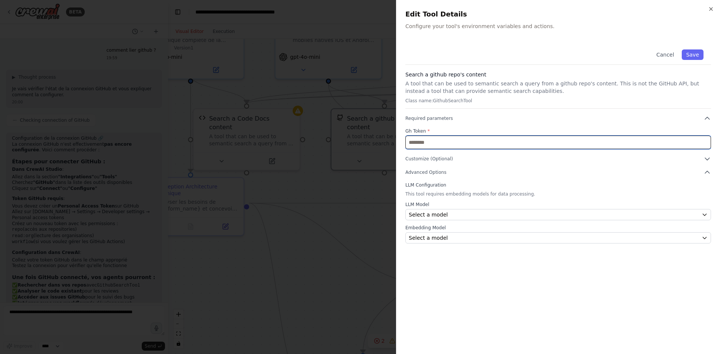
click at [467, 140] on input "text" at bounding box center [558, 143] width 306 height 14
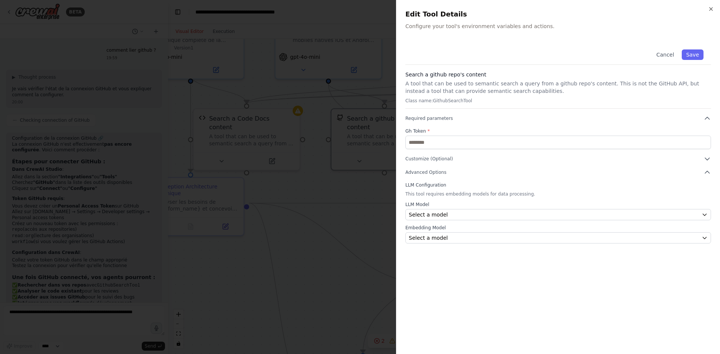
click at [354, 177] on div at bounding box center [360, 177] width 720 height 354
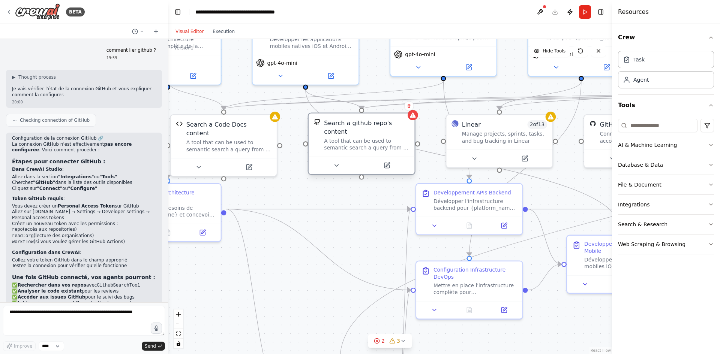
drag, startPoint x: 437, startPoint y: 125, endPoint x: 414, endPoint y: 131, distance: 24.1
click at [415, 131] on div ".deletable-edge-delete-btn { width: 20px; height: 20px; border: 0px solid #ffff…" at bounding box center [390, 196] width 444 height 315
click at [411, 132] on div "Search a github repo's content A tool that can be used to semantic search a que…" at bounding box center [365, 135] width 106 height 43
drag, startPoint x: 431, startPoint y: 128, endPoint x: 417, endPoint y: 138, distance: 16.7
click at [423, 136] on div ".deletable-edge-delete-btn { width: 20px; height: 20px; border: 0px solid #ffff…" at bounding box center [390, 196] width 444 height 315
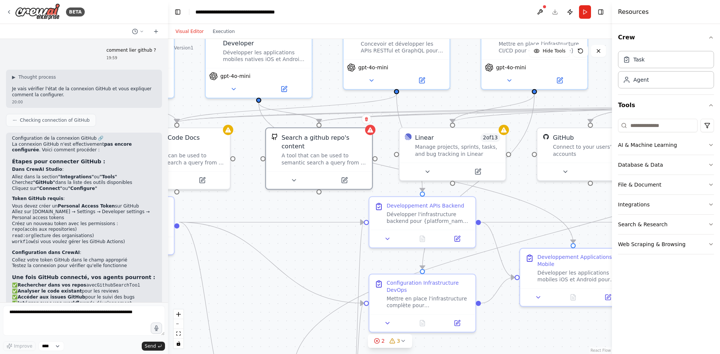
drag, startPoint x: 417, startPoint y: 138, endPoint x: 363, endPoint y: 143, distance: 54.9
click at [363, 143] on div ".deletable-edge-delete-btn { width: 20px; height: 20px; border: 0px solid #ffff…" at bounding box center [390, 196] width 444 height 315
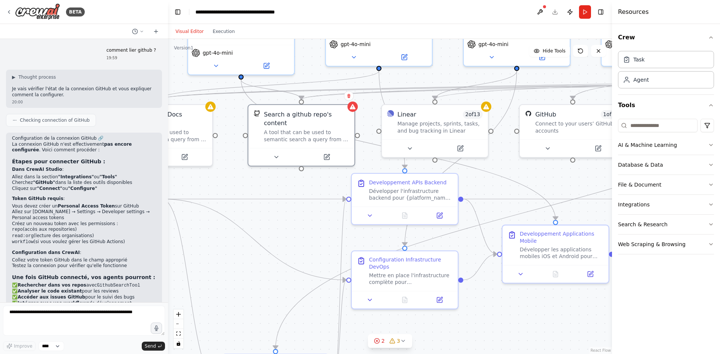
drag, startPoint x: 362, startPoint y: 143, endPoint x: 311, endPoint y: 125, distance: 54.2
click at [314, 125] on div ".deletable-edge-delete-btn { width: 20px; height: 20px; border: 0px solid #ffff…" at bounding box center [390, 196] width 444 height 315
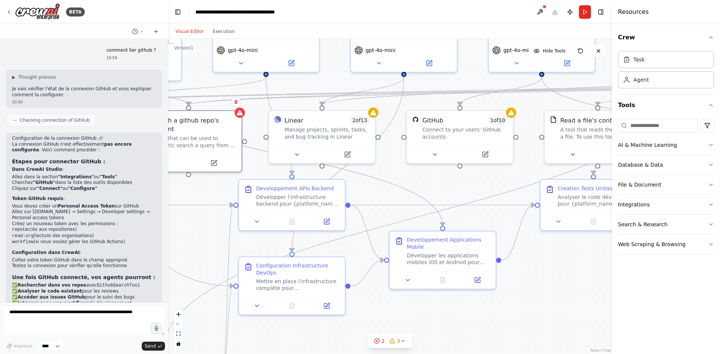
drag, startPoint x: 309, startPoint y: 126, endPoint x: 245, endPoint y: 126, distance: 64.5
click at [245, 126] on div ".deletable-edge-delete-btn { width: 20px; height: 20px; border: 0px solid #ffff…" at bounding box center [390, 196] width 444 height 315
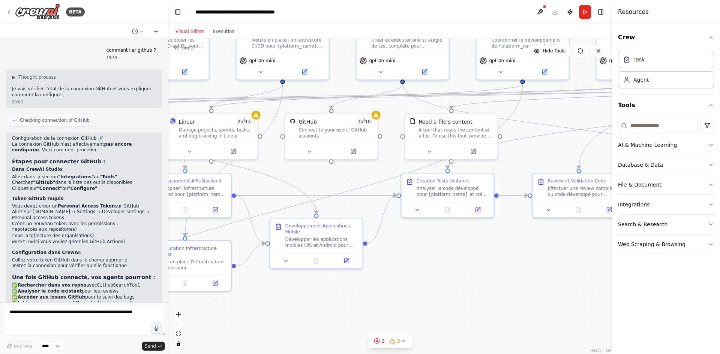
drag, startPoint x: 361, startPoint y: 80, endPoint x: 220, endPoint y: 86, distance: 141.1
click at [211, 85] on div ".deletable-edge-delete-btn { width: 20px; height: 20px; border: 0px solid #ffff…" at bounding box center [390, 196] width 444 height 315
drag, startPoint x: 502, startPoint y: 93, endPoint x: 347, endPoint y: 92, distance: 154.9
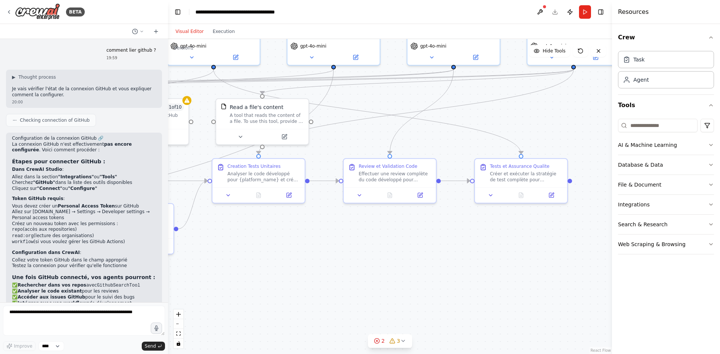
drag, startPoint x: 578, startPoint y: 103, endPoint x: 363, endPoint y: 87, distance: 215.9
click at [363, 87] on div ".deletable-edge-delete-btn { width: 20px; height: 20px; border: 0px solid #ffff…" at bounding box center [390, 196] width 444 height 315
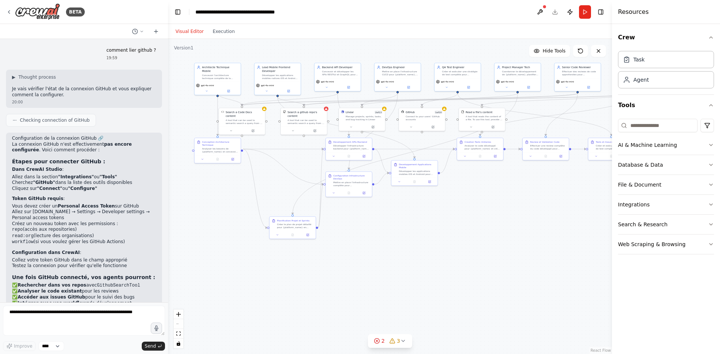
drag, startPoint x: 462, startPoint y: 116, endPoint x: 593, endPoint y: 116, distance: 131.7
click at [593, 116] on div ".deletable-edge-delete-btn { width: 20px; height: 20px; border: 0px solid #ffff…" at bounding box center [390, 196] width 444 height 315
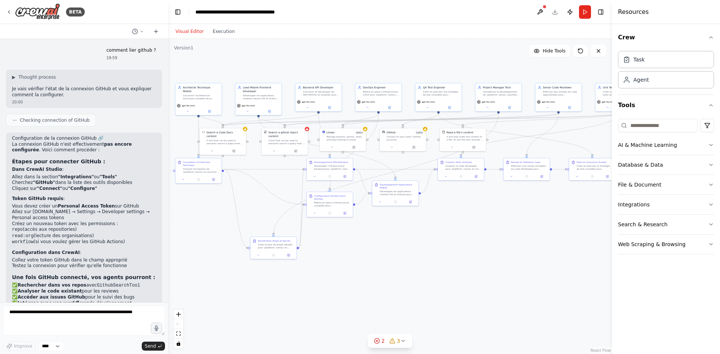
drag, startPoint x: 494, startPoint y: 214, endPoint x: 549, endPoint y: 222, distance: 55.0
click at [475, 234] on div ".deletable-edge-delete-btn { width: 20px; height: 20px; border: 0px solid #ffff…" at bounding box center [390, 196] width 444 height 315
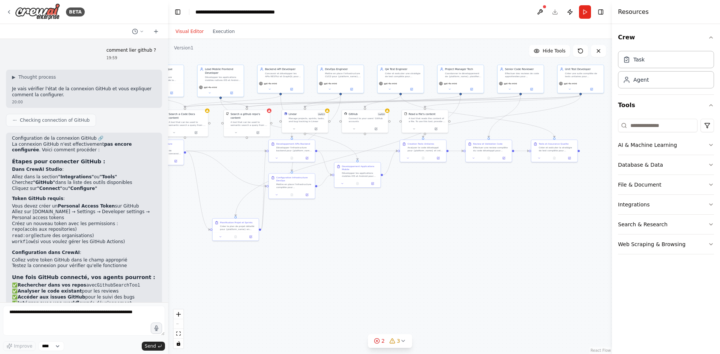
drag, startPoint x: 539, startPoint y: 128, endPoint x: 502, endPoint y: 110, distance: 41.1
click at [502, 110] on div ".deletable-edge-delete-btn { width: 20px; height: 20px; border: 0px solid #ffff…" at bounding box center [390, 196] width 444 height 315
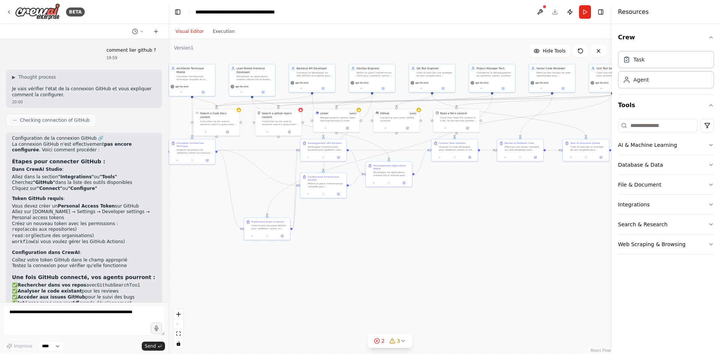
drag, startPoint x: 516, startPoint y: 112, endPoint x: 547, endPoint y: 111, distance: 30.8
click at [547, 111] on div ".deletable-edge-delete-btn { width: 20px; height: 20px; border: 0px solid #ffff…" at bounding box center [390, 196] width 444 height 315
click at [655, 237] on button "Web Scraping & Browsing" at bounding box center [666, 245] width 96 height 20
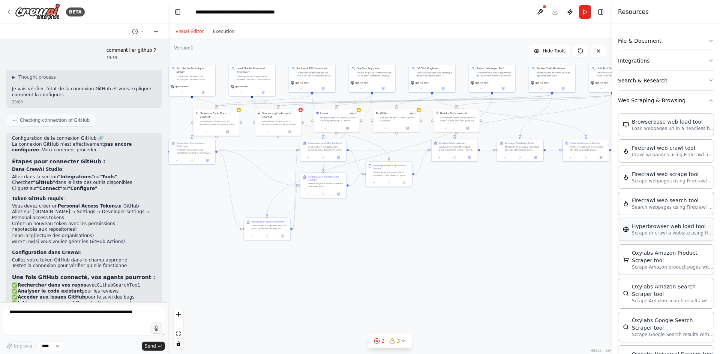
scroll to position [150, 0]
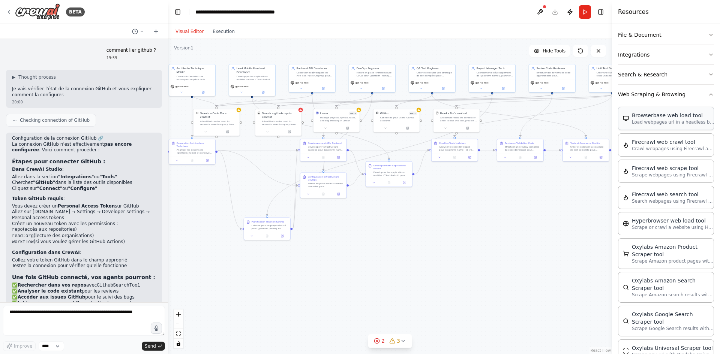
click at [671, 117] on div "Browserbase web load tool" at bounding box center [673, 116] width 83 height 8
click at [650, 120] on p "Load webpages url in a headless browser using Browserbase and return the conten…" at bounding box center [673, 122] width 83 height 6
drag, startPoint x: 562, startPoint y: 221, endPoint x: 600, endPoint y: 203, distance: 42.3
click at [600, 203] on div "Load webpages url in a headless browser using Browserbase and return the conten…" at bounding box center [592, 201] width 37 height 6
drag, startPoint x: 581, startPoint y: 207, endPoint x: 563, endPoint y: 206, distance: 18.4
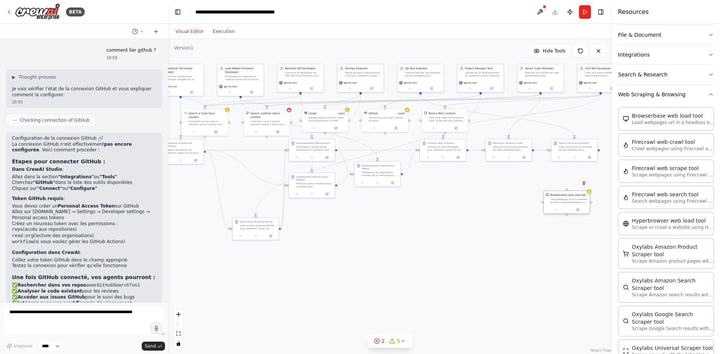
click at [563, 206] on div at bounding box center [567, 210] width 46 height 8
click at [585, 183] on icon at bounding box center [584, 183] width 3 height 4
click at [584, 184] on icon at bounding box center [584, 183] width 3 height 4
click at [584, 183] on icon at bounding box center [585, 184] width 5 height 5
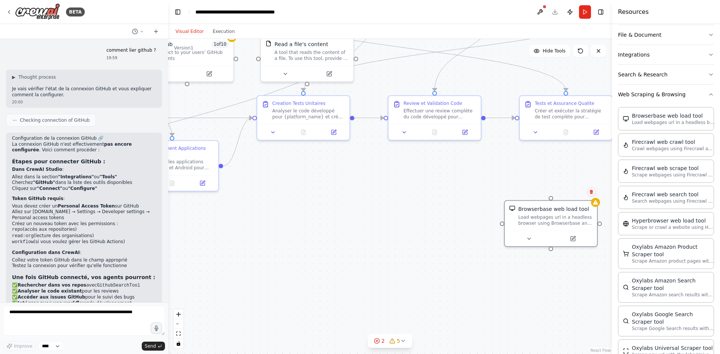
click at [590, 195] on button at bounding box center [592, 192] width 10 height 10
click at [569, 194] on button "Confirm" at bounding box center [570, 192] width 27 height 9
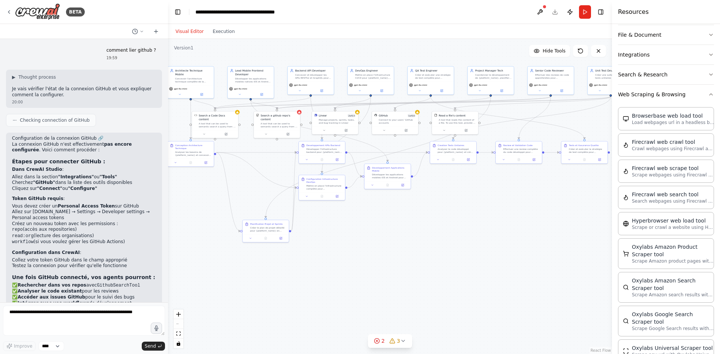
drag, startPoint x: 434, startPoint y: 195, endPoint x: 524, endPoint y: 197, distance: 89.3
click at [524, 197] on div ".deletable-edge-delete-btn { width: 20px; height: 20px; border: 0px solid #ffff…" at bounding box center [390, 196] width 444 height 315
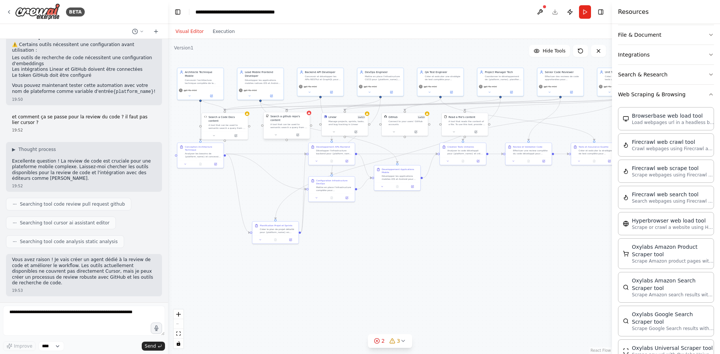
scroll to position [788, 0]
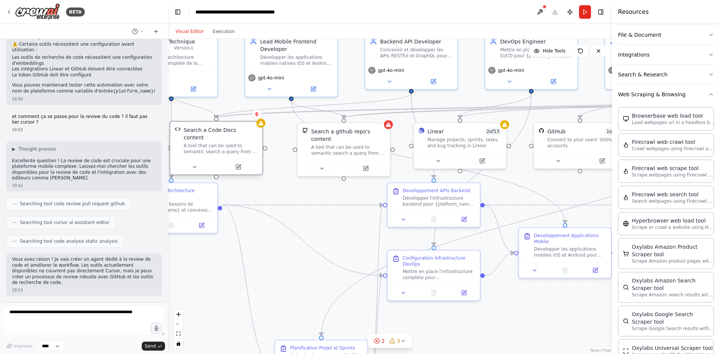
drag, startPoint x: 242, startPoint y: 140, endPoint x: 229, endPoint y: 126, distance: 18.8
click at [233, 134] on div "Search a Code Docs content" at bounding box center [221, 133] width 74 height 15
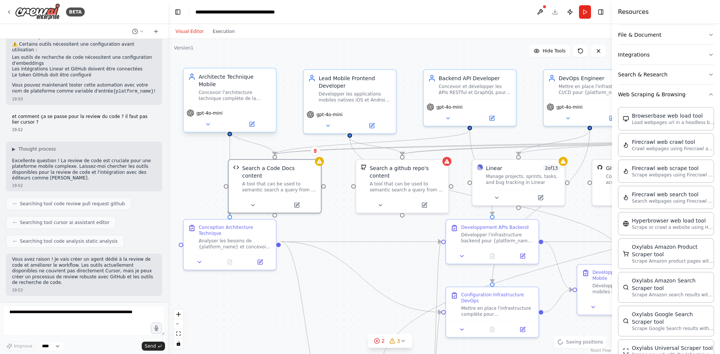
drag, startPoint x: 230, startPoint y: 98, endPoint x: 271, endPoint y: 107, distance: 41.7
click at [282, 130] on div ".deletable-edge-delete-btn { width: 20px; height: 20px; border: 0px solid #ffff…" at bounding box center [390, 196] width 444 height 315
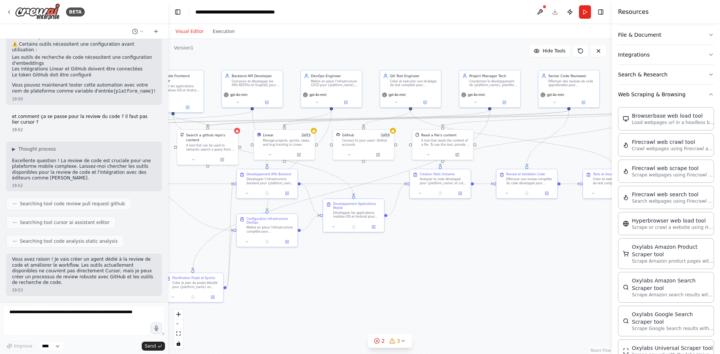
drag, startPoint x: 428, startPoint y: 57, endPoint x: 262, endPoint y: 60, distance: 166.6
click at [262, 60] on div ".deletable-edge-delete-btn { width: 20px; height: 20px; border: 0px solid #ffff…" at bounding box center [390, 196] width 444 height 315
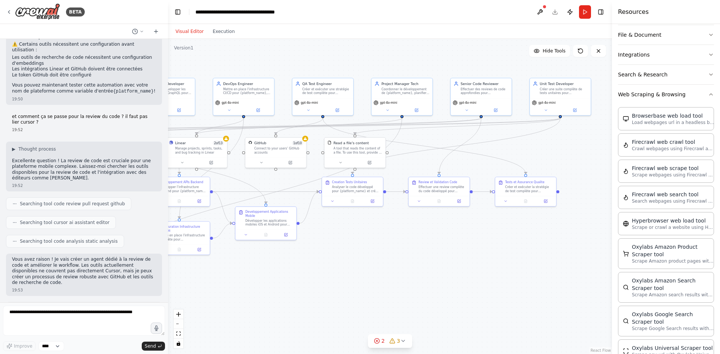
drag, startPoint x: 381, startPoint y: 61, endPoint x: 291, endPoint y: 70, distance: 90.4
click at [291, 70] on div ".deletable-edge-delete-btn { width: 20px; height: 20px; border: 0px solid #ffff…" at bounding box center [390, 196] width 444 height 315
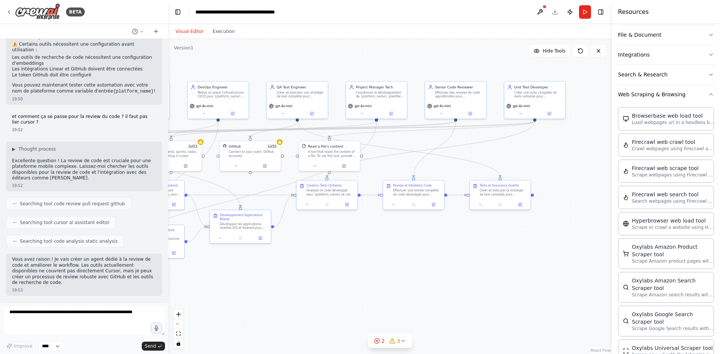
drag, startPoint x: 371, startPoint y: 65, endPoint x: 350, endPoint y: 77, distance: 23.4
click at [347, 68] on div ".deletable-edge-delete-btn { width: 20px; height: 20px; border: 0px solid #ffff…" at bounding box center [390, 196] width 444 height 315
drag, startPoint x: 410, startPoint y: 66, endPoint x: 398, endPoint y: 68, distance: 12.6
click at [404, 68] on div ".deletable-edge-delete-btn { width: 20px; height: 20px; border: 0px solid #ffff…" at bounding box center [390, 196] width 444 height 315
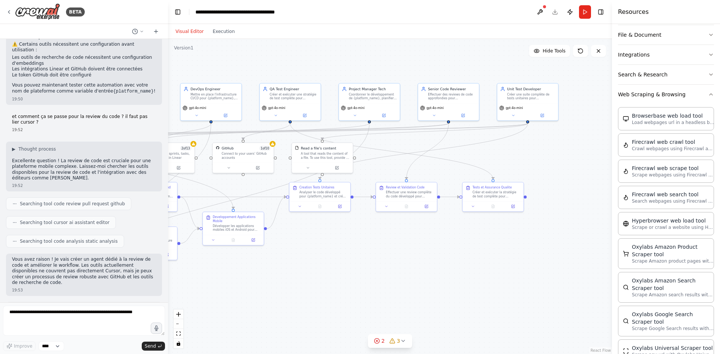
click at [391, 68] on div ".deletable-edge-delete-btn { width: 20px; height: 20px; border: 0px solid #ffff…" at bounding box center [390, 196] width 444 height 315
click at [390, 68] on div ".deletable-edge-delete-btn { width: 20px; height: 20px; border: 0px solid #ffff…" at bounding box center [390, 196] width 444 height 315
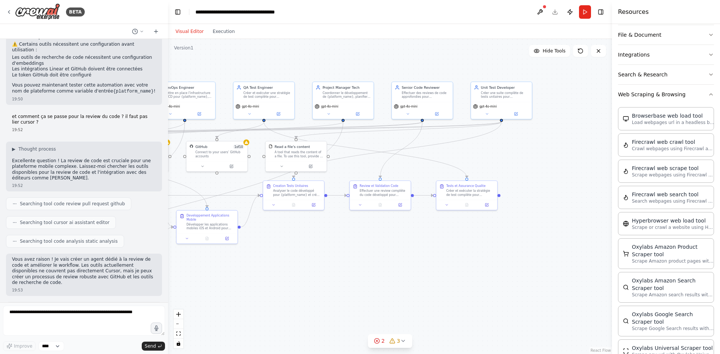
drag, startPoint x: 481, startPoint y: 67, endPoint x: 444, endPoint y: 66, distance: 37.5
click at [444, 66] on div ".deletable-edge-delete-btn { width: 20px; height: 20px; border: 0px solid #ffff…" at bounding box center [390, 196] width 444 height 315
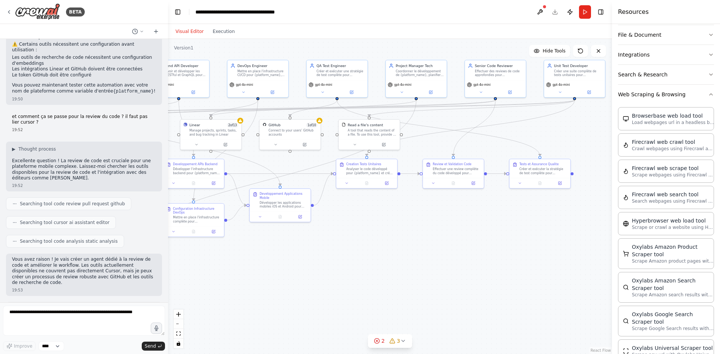
drag, startPoint x: 447, startPoint y: 65, endPoint x: 533, endPoint y: 45, distance: 87.4
click at [533, 43] on div ".deletable-edge-delete-btn { width: 20px; height: 20px; border: 0px solid #ffff…" at bounding box center [390, 196] width 444 height 315
drag, startPoint x: 455, startPoint y: 140, endPoint x: 532, endPoint y: 129, distance: 77.7
click at [532, 129] on div ".deletable-edge-delete-btn { width: 20px; height: 20px; border: 0px solid #ffff…" at bounding box center [390, 196] width 444 height 315
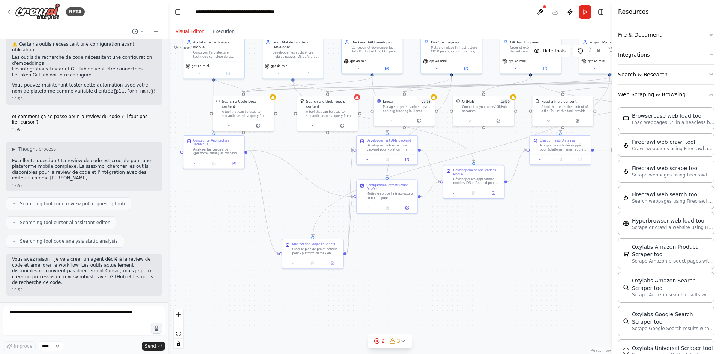
drag, startPoint x: 197, startPoint y: 188, endPoint x: 259, endPoint y: 140, distance: 77.6
click at [273, 170] on div ".deletable-edge-delete-btn { width: 20px; height: 20px; border: 0px solid #ffff…" at bounding box center [390, 196] width 444 height 315
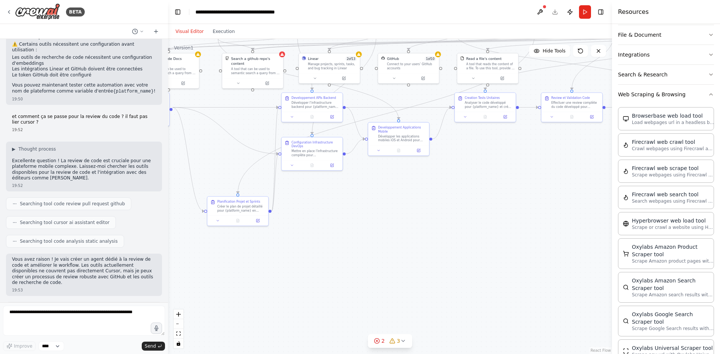
drag, startPoint x: 577, startPoint y: 225, endPoint x: 502, endPoint y: 188, distance: 84.0
click at [502, 188] on div ".deletable-edge-delete-btn { width: 20px; height: 20px; border: 0px solid #ffff…" at bounding box center [390, 196] width 444 height 315
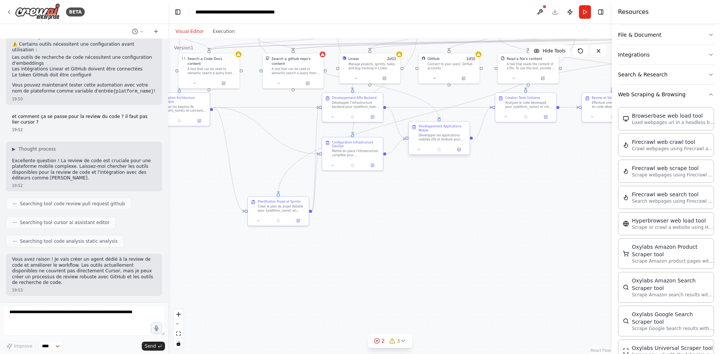
drag, startPoint x: 502, startPoint y: 188, endPoint x: 430, endPoint y: 141, distance: 85.6
click at [547, 188] on div ".deletable-edge-delete-btn { width: 20px; height: 20px; border: 0px solid #ffff…" at bounding box center [390, 196] width 444 height 315
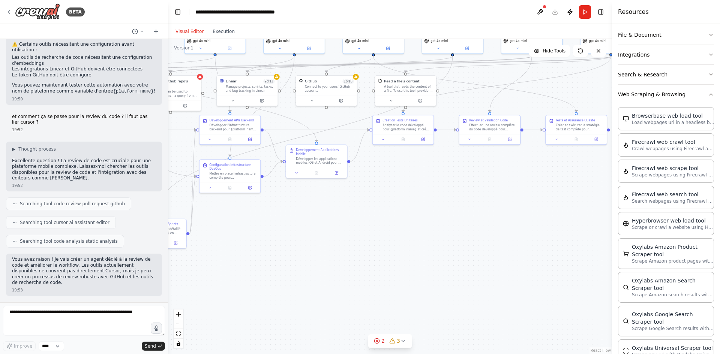
drag, startPoint x: 503, startPoint y: 192, endPoint x: 409, endPoint y: 204, distance: 94.5
click at [409, 206] on div ".deletable-edge-delete-btn { width: 20px; height: 20px; border: 0px solid #ffff…" at bounding box center [390, 196] width 444 height 315
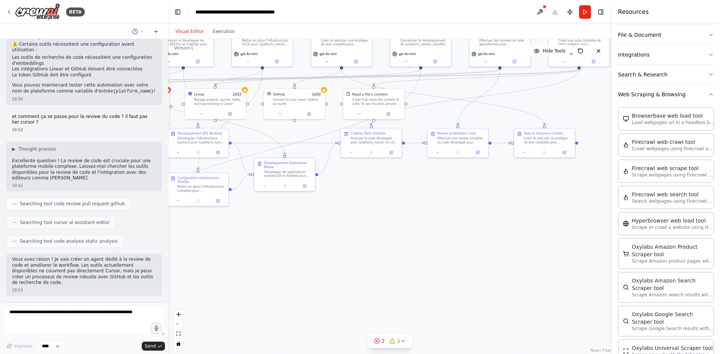
drag, startPoint x: 554, startPoint y: 198, endPoint x: 525, endPoint y: 203, distance: 29.8
click at [519, 207] on div ".deletable-edge-delete-btn { width: 20px; height: 20px; border: 0px solid #ffff…" at bounding box center [390, 196] width 444 height 315
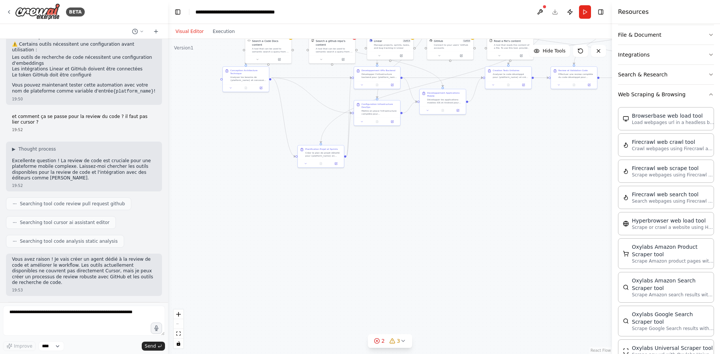
drag, startPoint x: 425, startPoint y: 226, endPoint x: 539, endPoint y: 143, distance: 140.8
click at [539, 143] on div ".deletable-edge-delete-btn { width: 20px; height: 20px; border: 0px solid #ffff…" at bounding box center [390, 196] width 444 height 315
click at [439, 207] on div ".deletable-edge-delete-btn { width: 20px; height: 20px; border: 0px solid #ffff…" at bounding box center [390, 196] width 444 height 315
drag, startPoint x: 431, startPoint y: 184, endPoint x: 402, endPoint y: 261, distance: 82.6
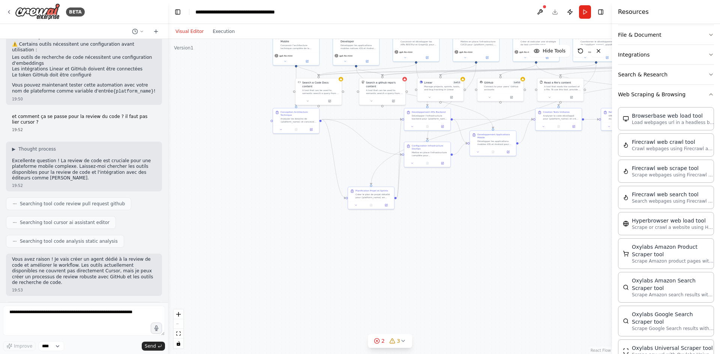
click at [402, 261] on div ".deletable-edge-delete-btn { width: 20px; height: 20px; border: 0px solid #ffff…" at bounding box center [390, 196] width 444 height 315
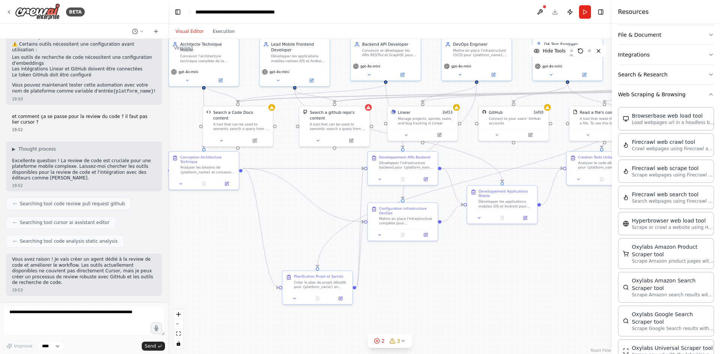
drag, startPoint x: 337, startPoint y: 146, endPoint x: 299, endPoint y: 177, distance: 49.1
click at [299, 177] on div ".deletable-edge-delete-btn { width: 20px; height: 20px; border: 0px solid #ffff…" at bounding box center [390, 196] width 444 height 315
